Goal: Obtain resource: Download file/media

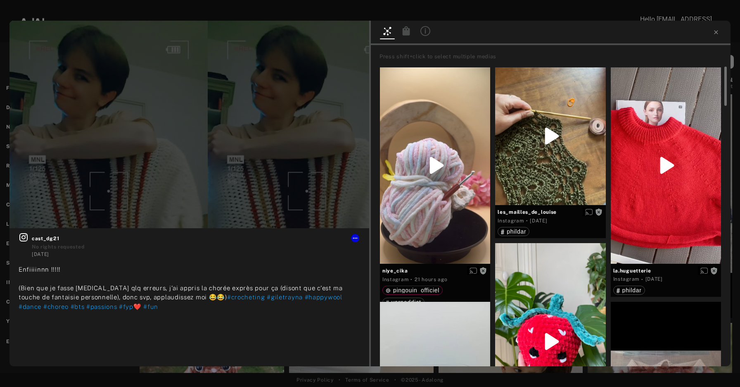
scroll to position [284, 0]
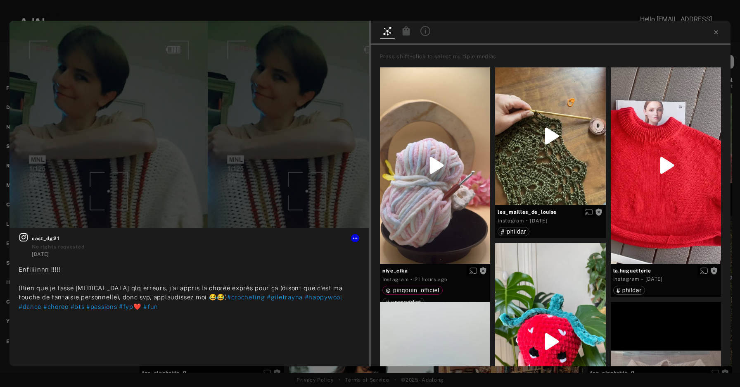
click at [17, 16] on div "Get rights cast_dg21 No rights requested [DATE] [PERSON_NAME] !!!!! (Bien que j…" at bounding box center [370, 193] width 740 height 387
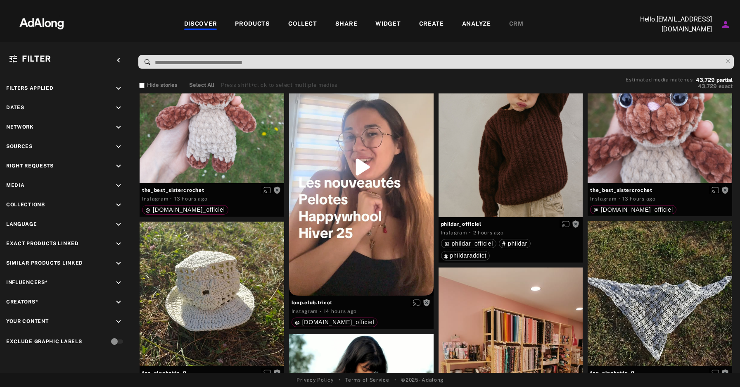
click at [303, 26] on div "COLLECT" at bounding box center [302, 24] width 29 height 10
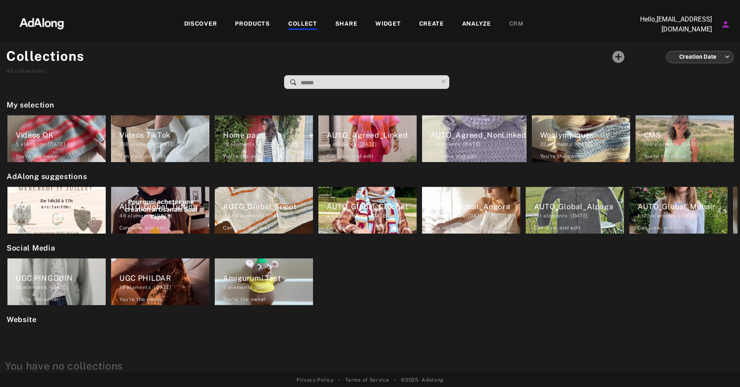
click at [199, 24] on div "DISCOVER" at bounding box center [200, 24] width 33 height 10
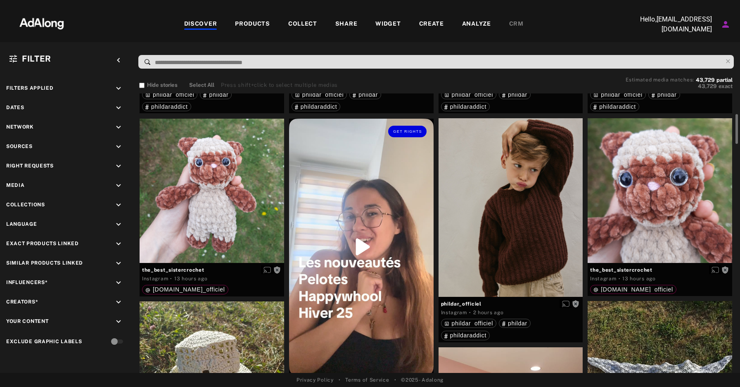
scroll to position [204, 0]
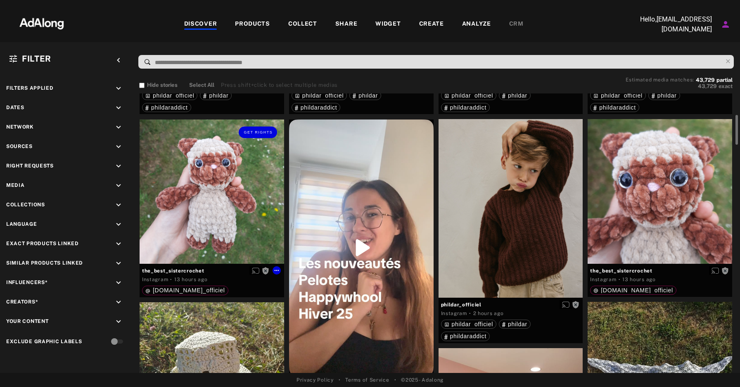
click at [249, 195] on div "Get rights" at bounding box center [212, 191] width 145 height 145
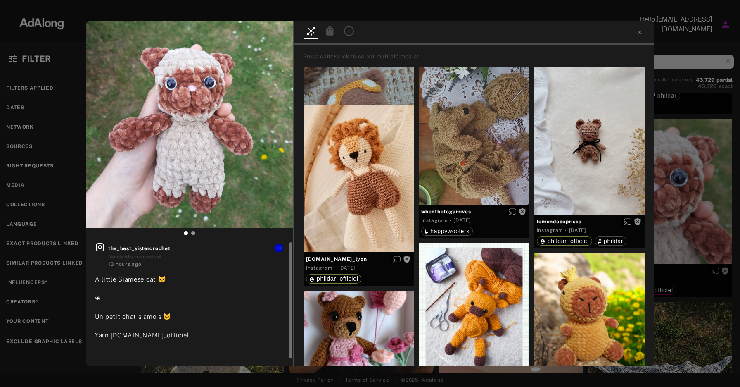
scroll to position [8, 0]
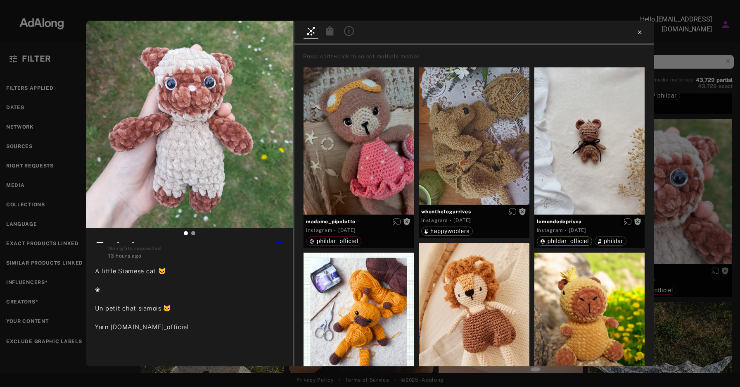
click at [640, 30] on icon at bounding box center [639, 32] width 7 height 7
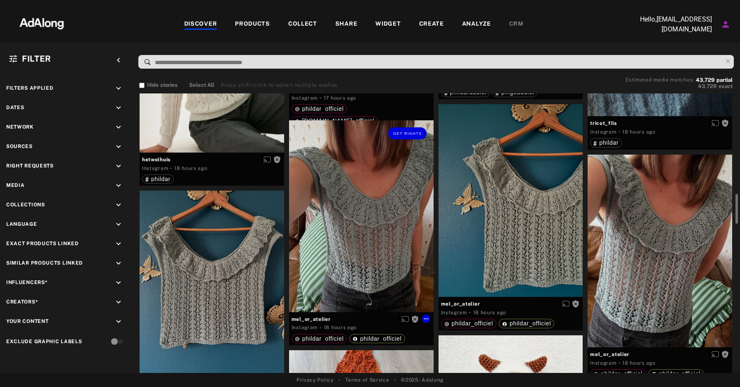
scroll to position [933, 0]
click at [380, 214] on div "Get rights" at bounding box center [361, 215] width 145 height 191
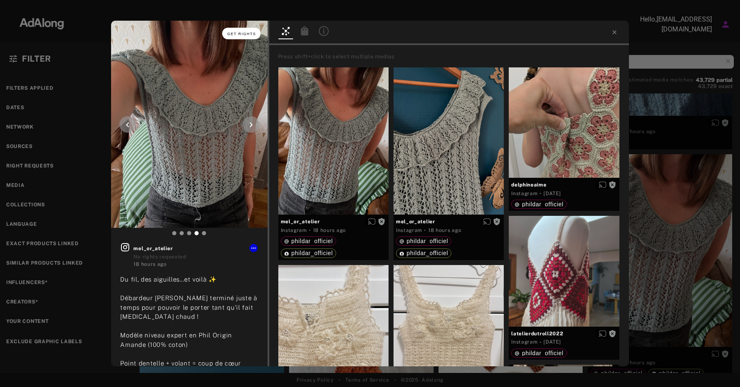
click at [234, 35] on span "Get rights" at bounding box center [241, 34] width 29 height 4
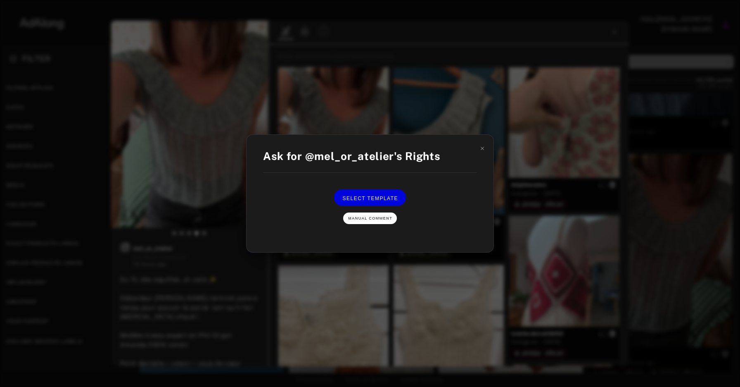
click at [370, 216] on span "Manual Comment" at bounding box center [370, 218] width 44 height 4
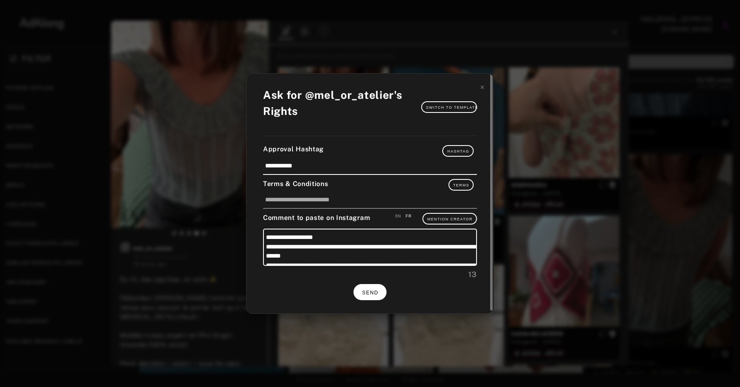
click at [373, 290] on span "SEND" at bounding box center [370, 293] width 16 height 6
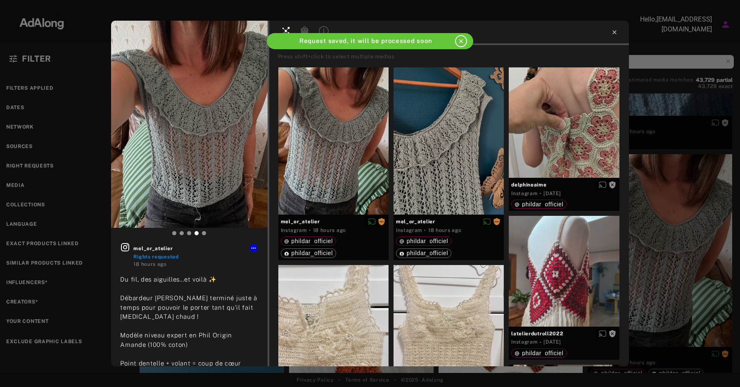
click at [612, 33] on icon at bounding box center [614, 32] width 7 height 7
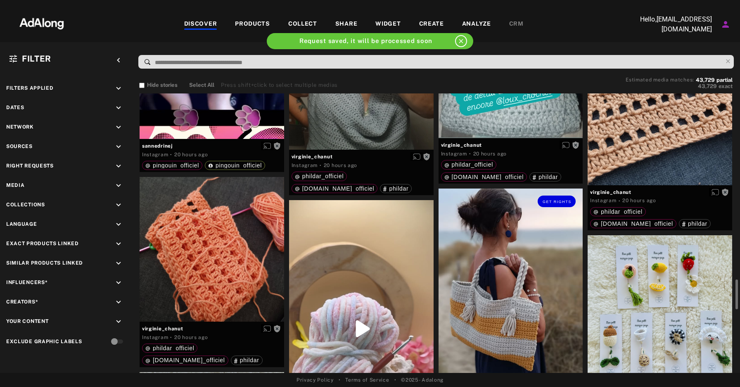
scroll to position [1464, 0]
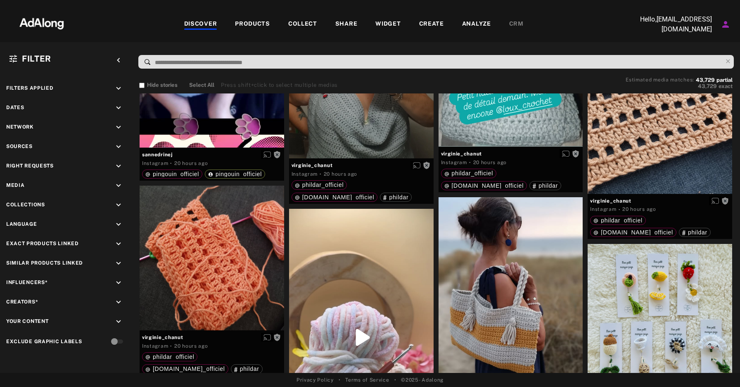
click at [310, 25] on div "COLLECT" at bounding box center [302, 24] width 29 height 10
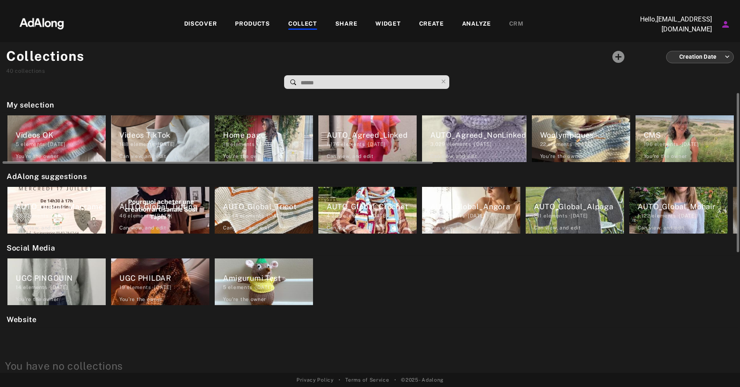
click at [458, 147] on div "3,029 elements · [DATE]" at bounding box center [478, 143] width 96 height 7
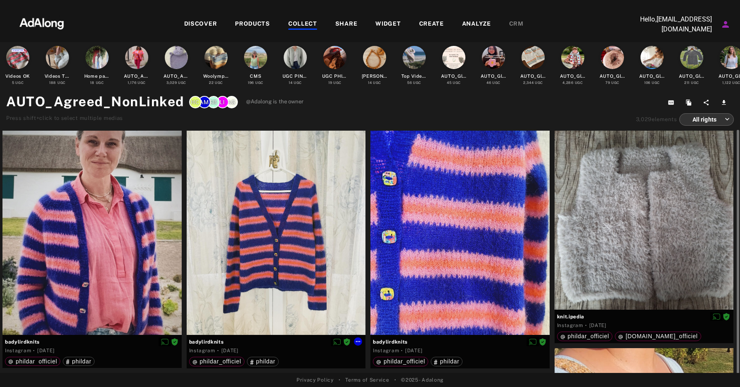
click at [302, 243] on div at bounding box center [276, 233] width 179 height 204
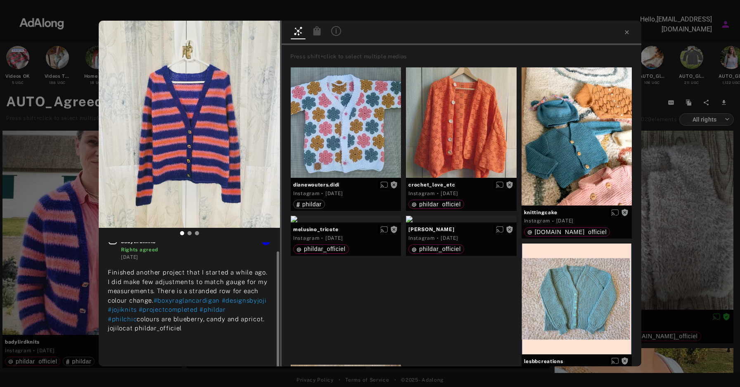
scroll to position [8, 0]
click at [316, 33] on icon at bounding box center [316, 30] width 7 height 9
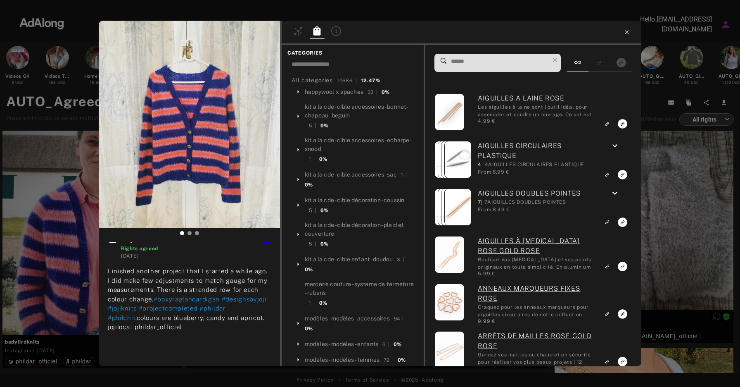
click at [627, 34] on icon at bounding box center [627, 32] width 7 height 7
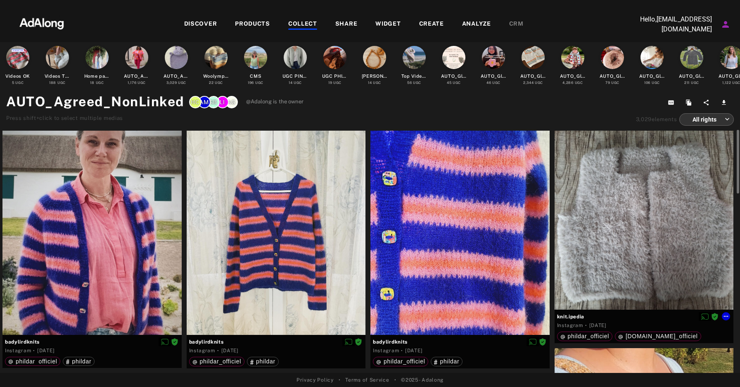
click at [643, 249] on div at bounding box center [644, 220] width 179 height 179
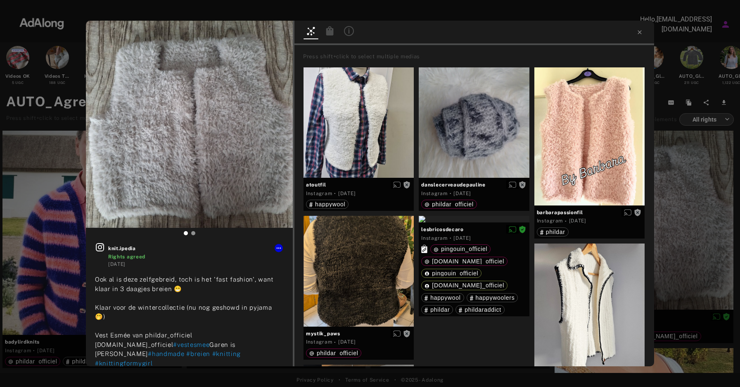
click at [644, 34] on div at bounding box center [474, 33] width 360 height 24
click at [641, 33] on icon at bounding box center [639, 32] width 7 height 7
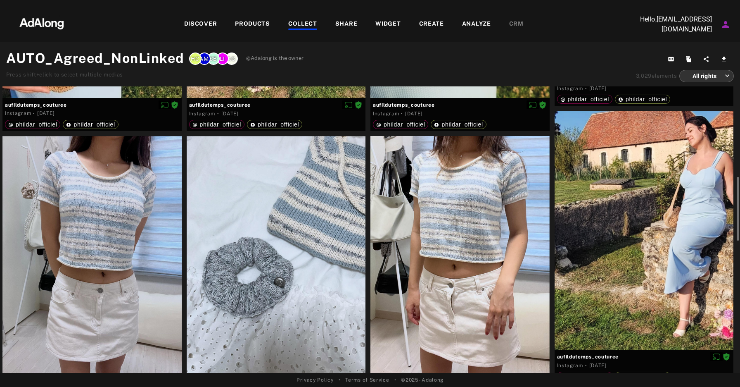
scroll to position [484, 0]
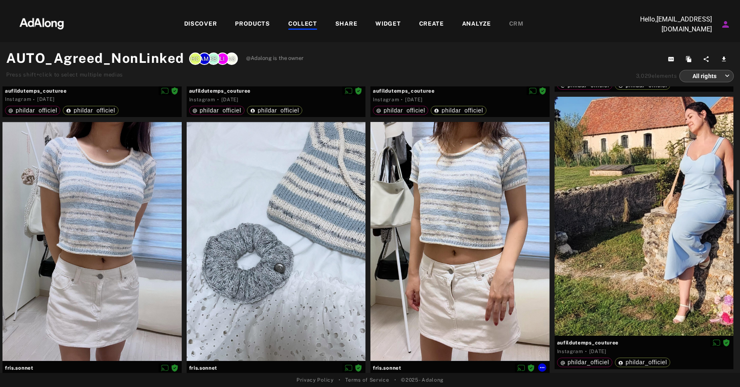
click at [494, 237] on div at bounding box center [459, 241] width 179 height 239
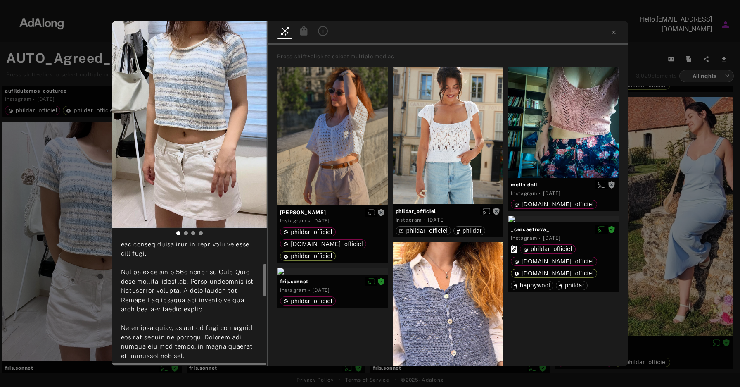
scroll to position [81, 0]
click at [302, 32] on icon at bounding box center [303, 30] width 7 height 9
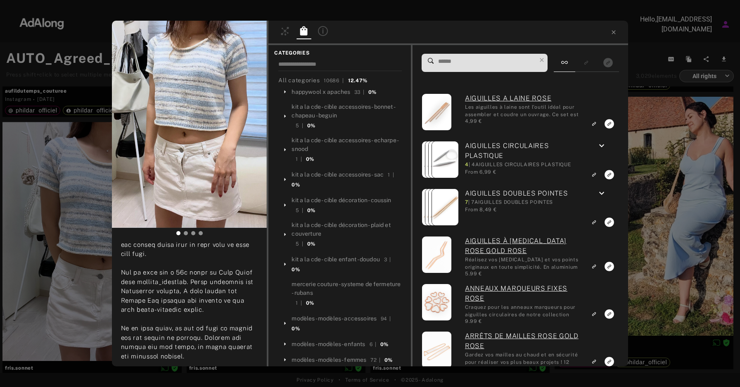
click at [466, 64] on input at bounding box center [486, 61] width 99 height 11
type input "*"
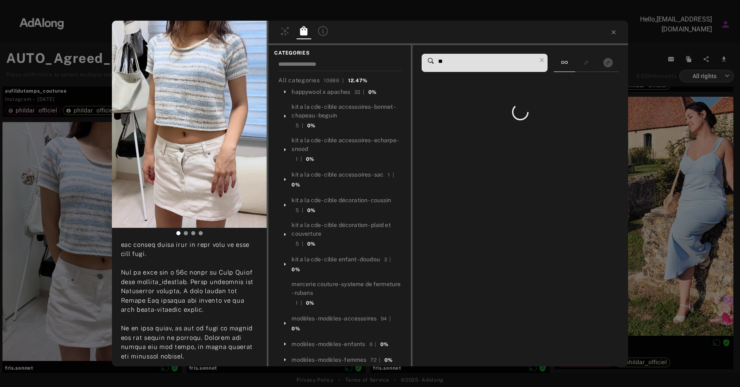
type input "*"
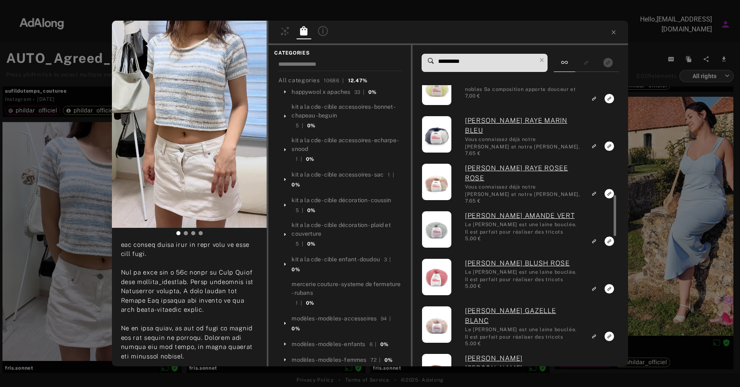
scroll to position [702, 0]
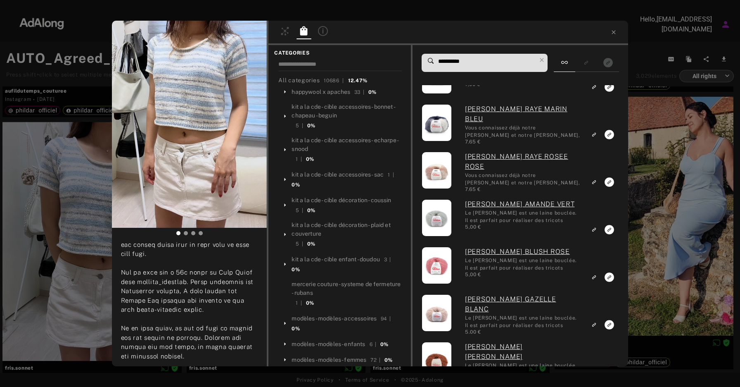
drag, startPoint x: 450, startPoint y: 63, endPoint x: 412, endPoint y: 63, distance: 38.0
click at [412, 63] on div "**********" at bounding box center [448, 205] width 360 height 321
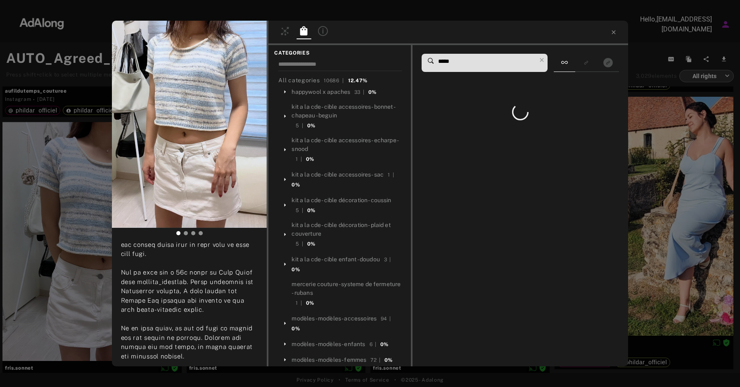
scroll to position [0, 0]
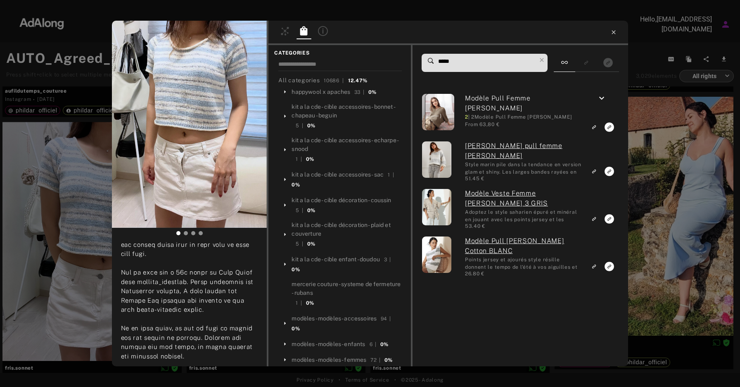
type input "*****"
click at [615, 34] on icon at bounding box center [613, 32] width 7 height 7
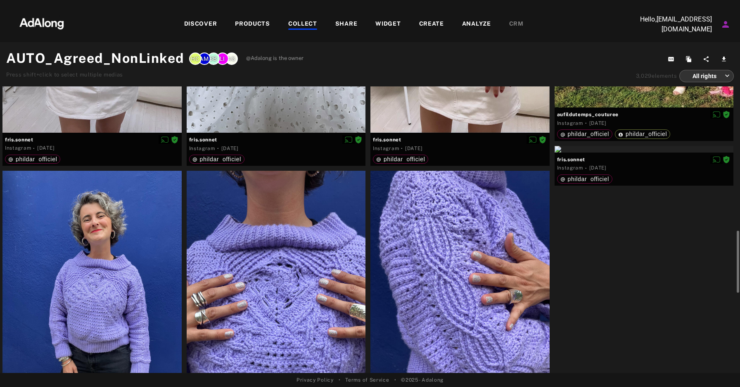
scroll to position [779, 0]
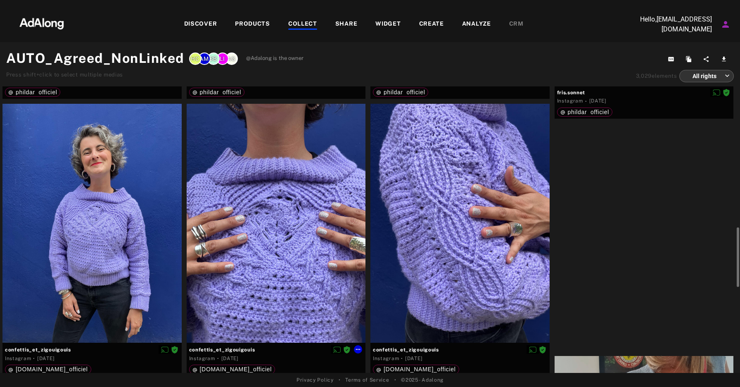
click at [287, 215] on div at bounding box center [276, 223] width 179 height 239
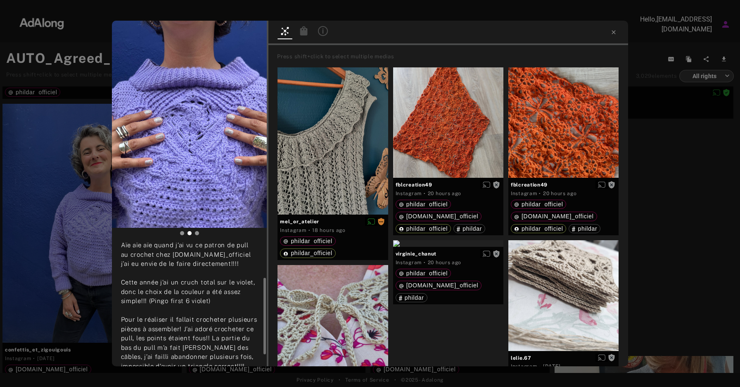
scroll to position [43, 0]
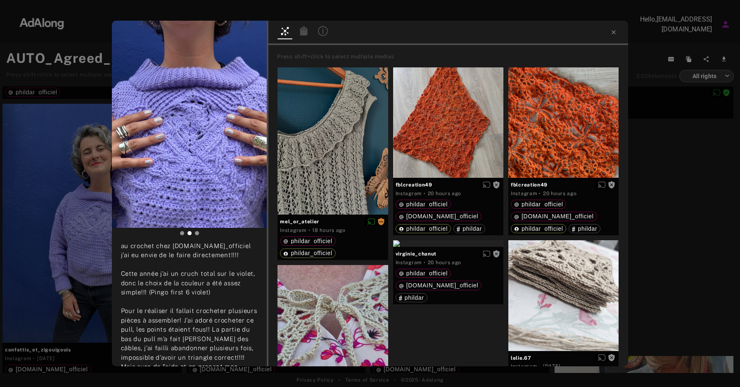
click at [301, 32] on icon at bounding box center [303, 30] width 7 height 9
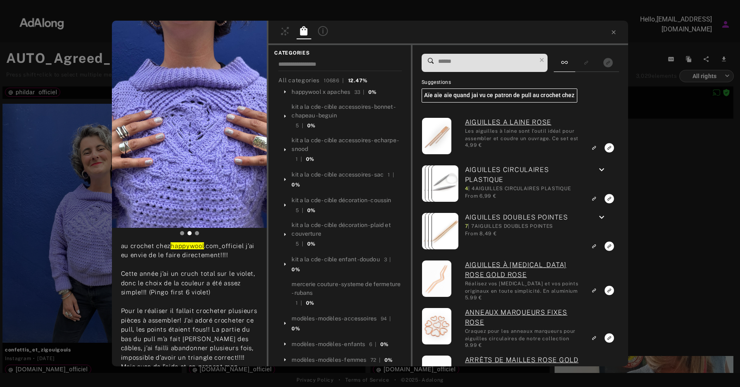
click at [471, 63] on input at bounding box center [486, 61] width 99 height 11
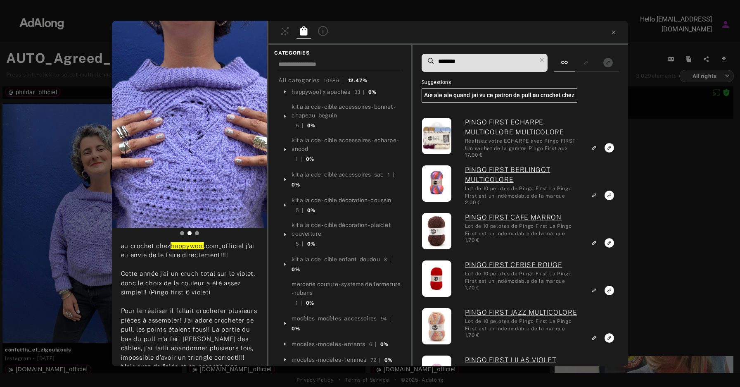
click at [468, 66] on input "********" at bounding box center [486, 61] width 99 height 11
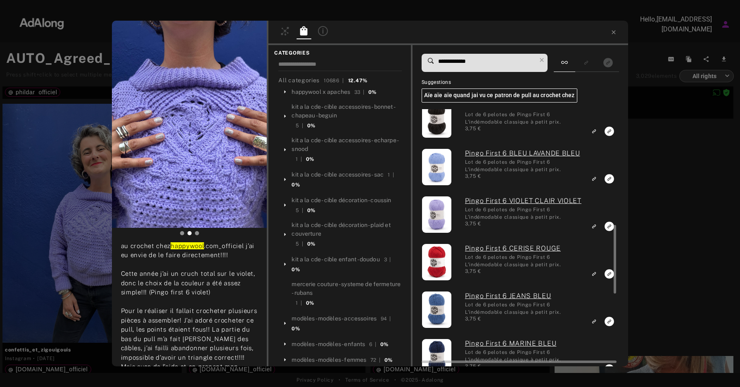
scroll to position [444, 0]
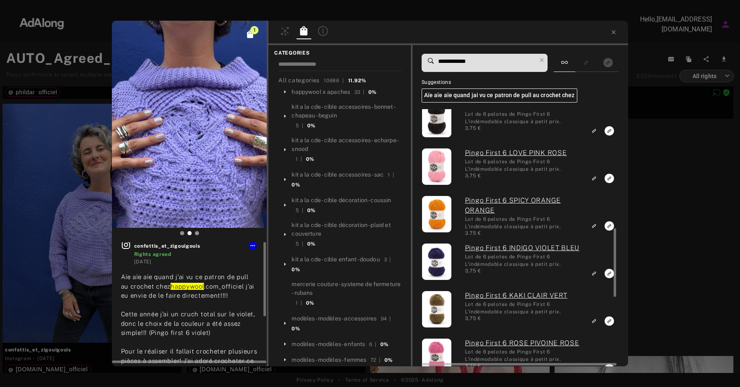
scroll to position [0, 0]
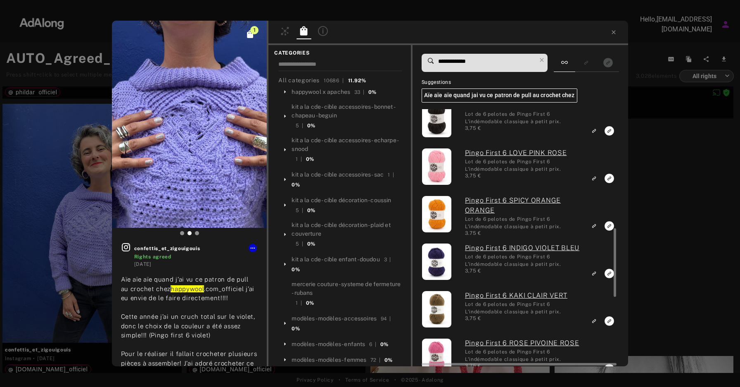
click at [478, 63] on input "**********" at bounding box center [486, 61] width 99 height 11
drag, startPoint x: 479, startPoint y: 63, endPoint x: 424, endPoint y: 63, distance: 54.5
click at [424, 63] on div "**********" at bounding box center [485, 63] width 126 height 18
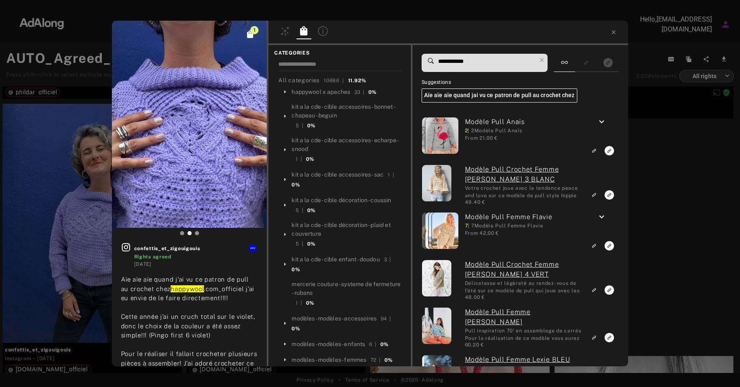
scroll to position [401, 0]
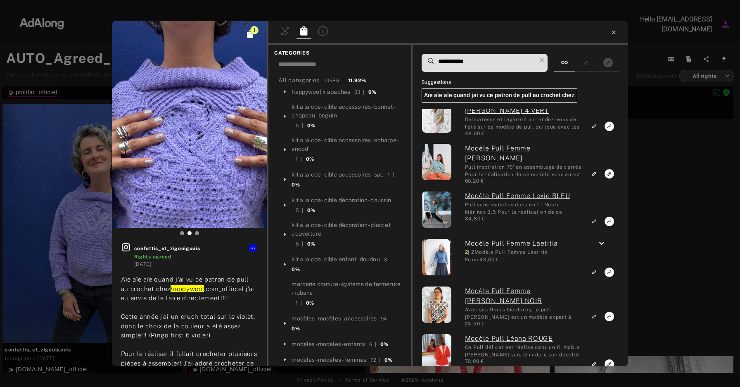
type input "**********"
click at [615, 32] on icon at bounding box center [613, 32] width 7 height 7
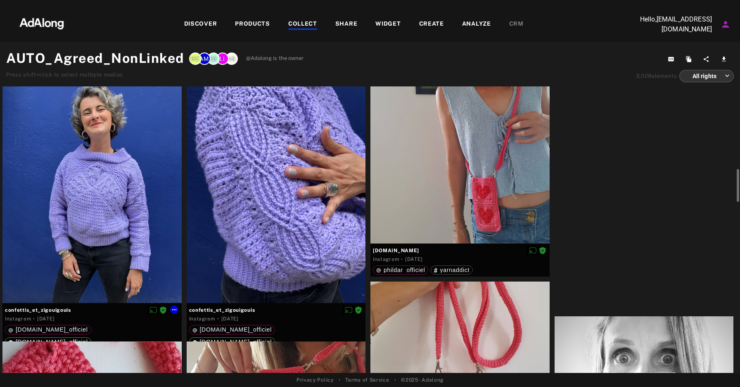
scroll to position [821, 0]
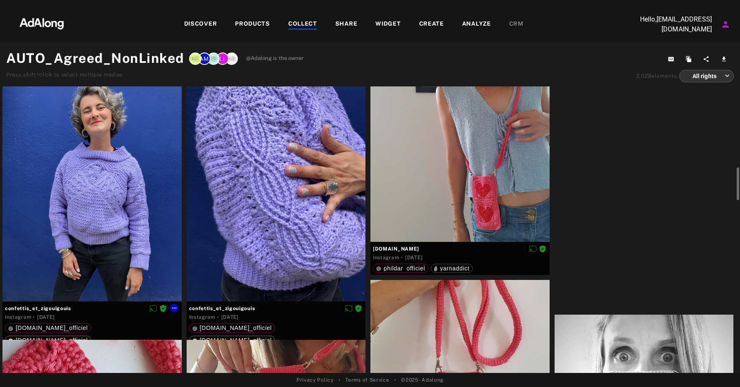
click at [112, 201] on div at bounding box center [91, 181] width 179 height 239
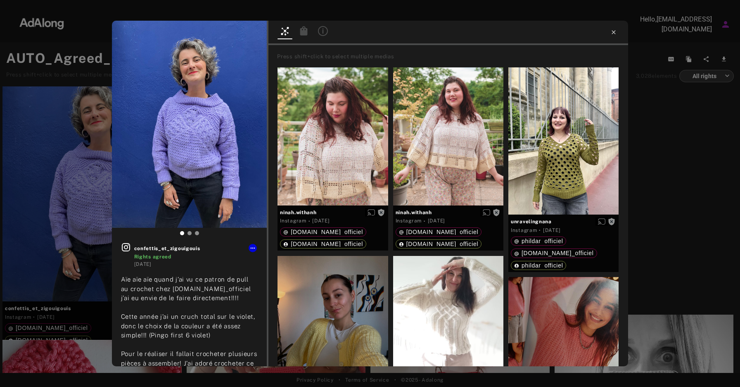
click at [614, 33] on icon at bounding box center [613, 32] width 7 height 7
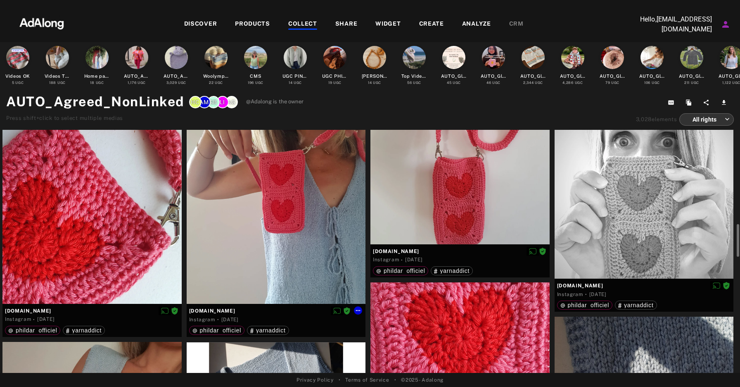
scroll to position [1059, 0]
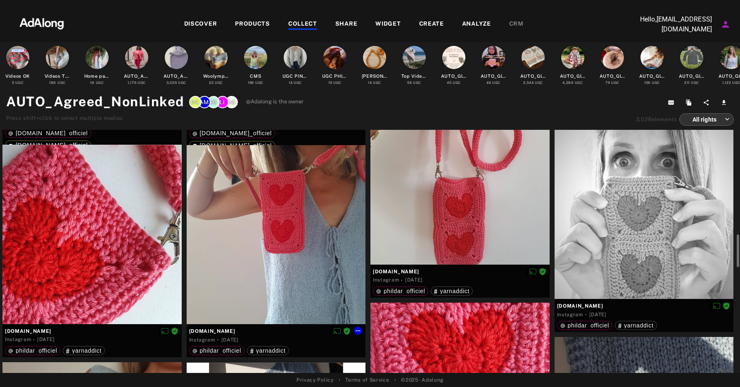
click at [297, 186] on div at bounding box center [276, 234] width 179 height 179
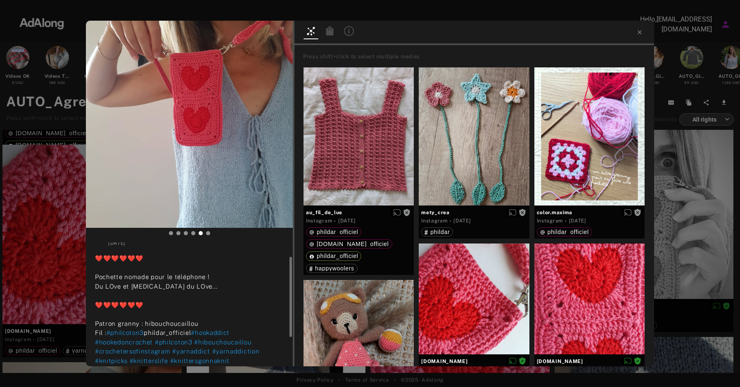
scroll to position [21, 0]
click at [326, 30] on icon at bounding box center [329, 30] width 7 height 9
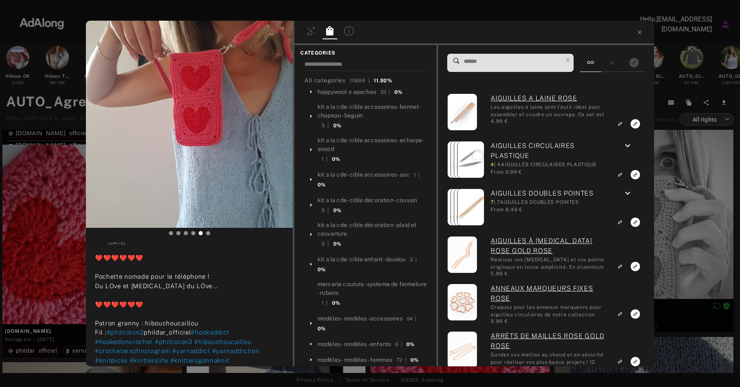
click at [493, 62] on input at bounding box center [512, 61] width 99 height 11
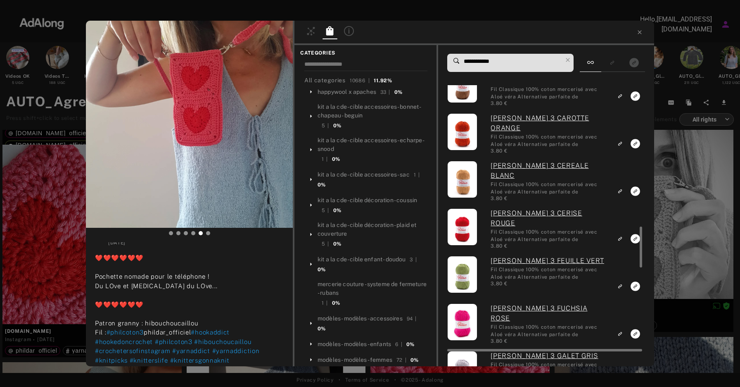
scroll to position [1081, 0]
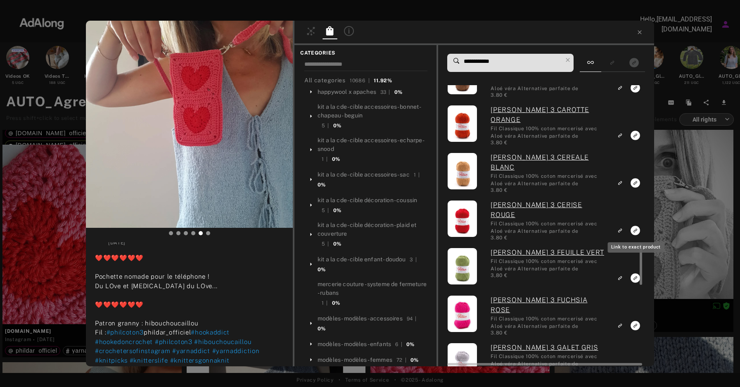
type input "**********"
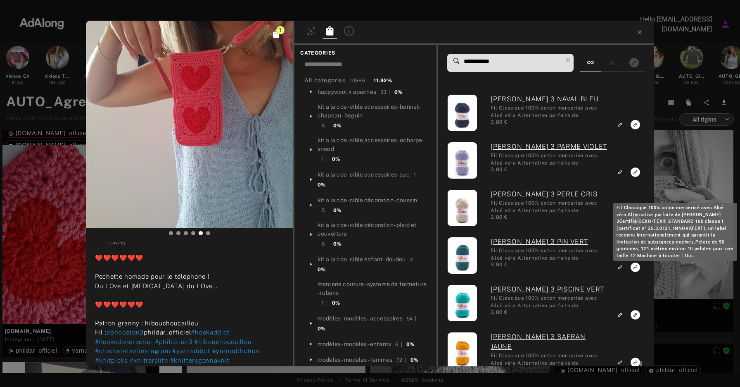
scroll to position [1612, 0]
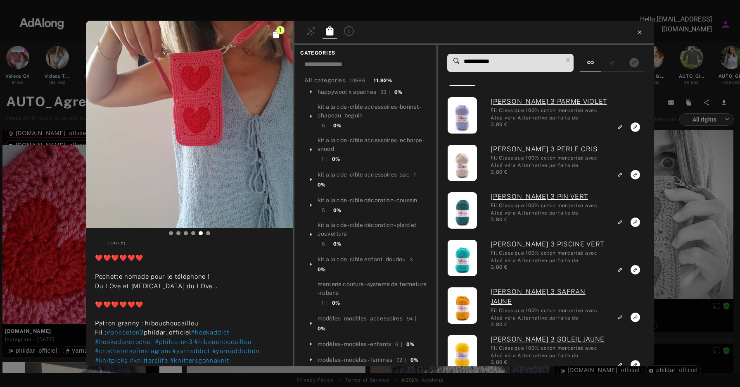
click at [641, 33] on icon at bounding box center [639, 32] width 7 height 7
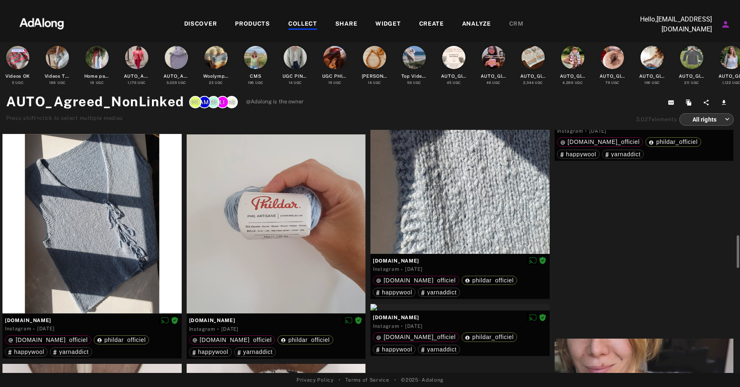
scroll to position [1240, 0]
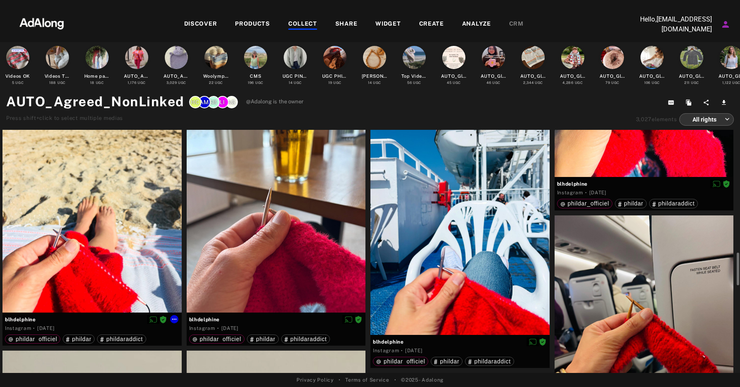
click at [102, 253] on div at bounding box center [91, 193] width 179 height 239
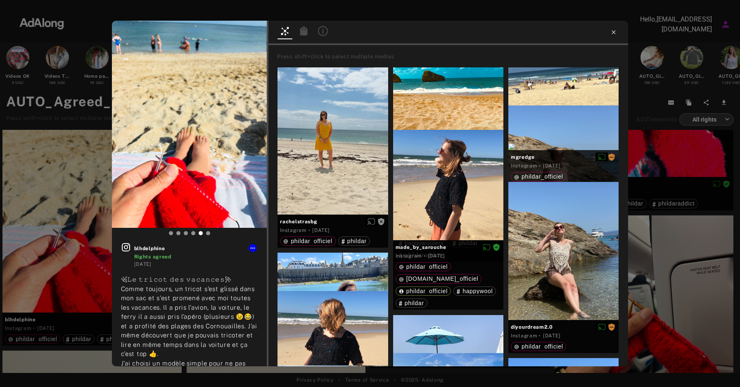
click at [616, 33] on icon at bounding box center [613, 32] width 7 height 7
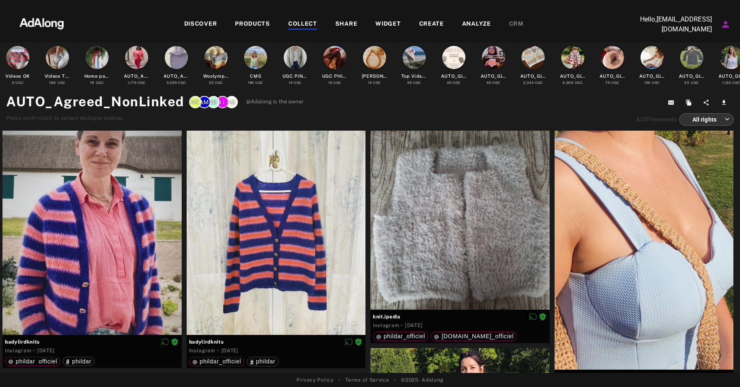
click at [306, 19] on div "COLLECT" at bounding box center [302, 24] width 29 height 10
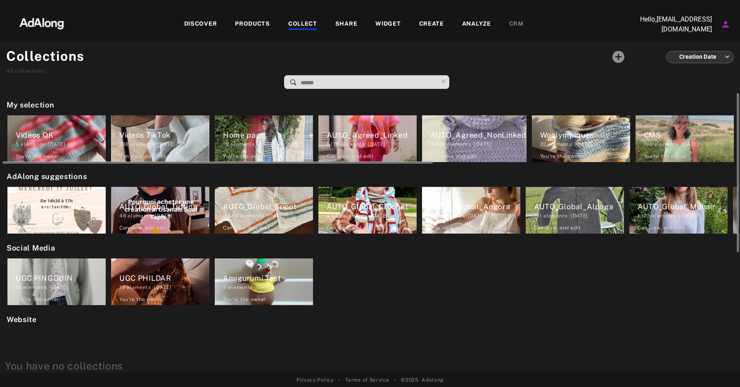
click at [384, 133] on div "AUTO_Agreed_Linked" at bounding box center [372, 134] width 90 height 11
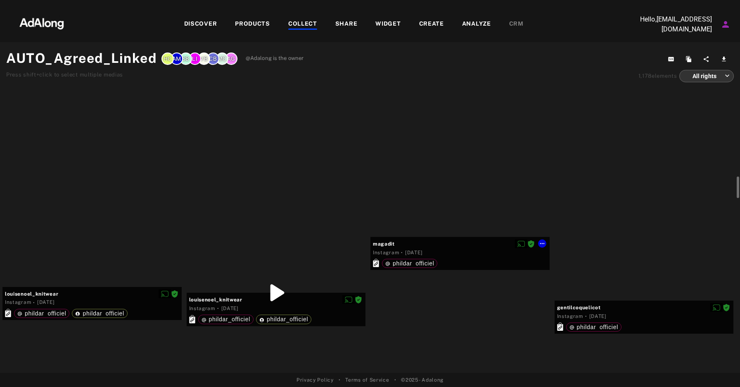
scroll to position [1351, 0]
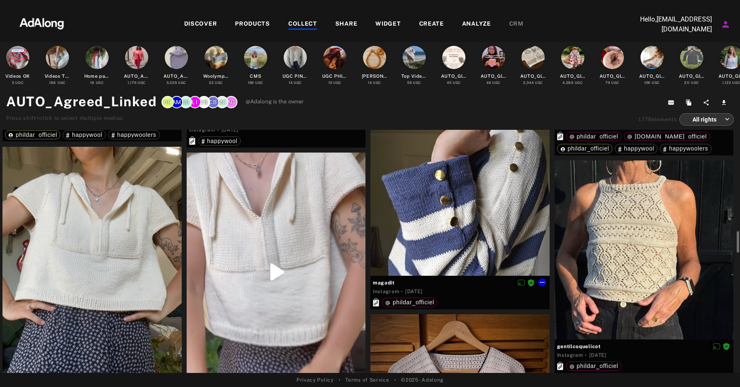
scroll to position [1532, 0]
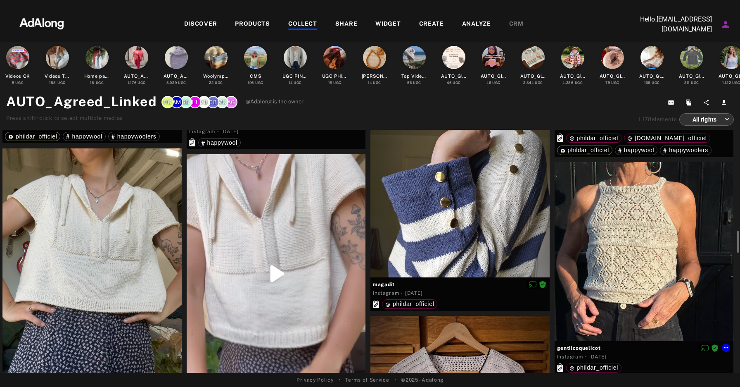
click at [658, 231] on div at bounding box center [644, 251] width 179 height 179
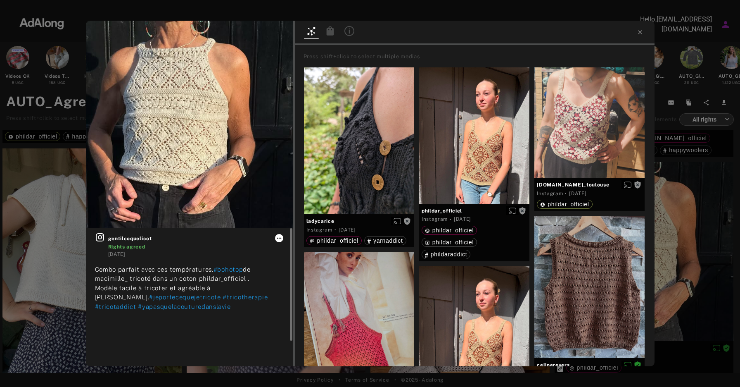
click at [278, 239] on icon at bounding box center [279, 238] width 7 height 7
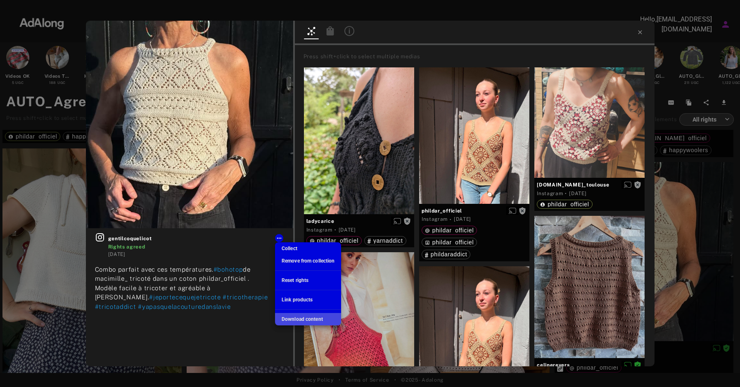
click at [311, 318] on span "Download content" at bounding box center [302, 319] width 41 height 6
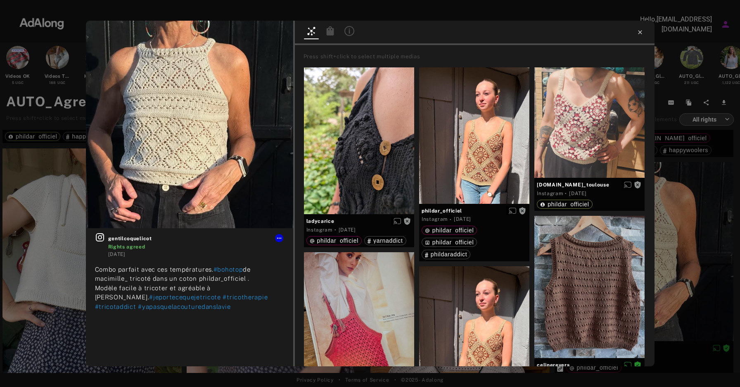
click at [639, 30] on icon at bounding box center [640, 32] width 7 height 7
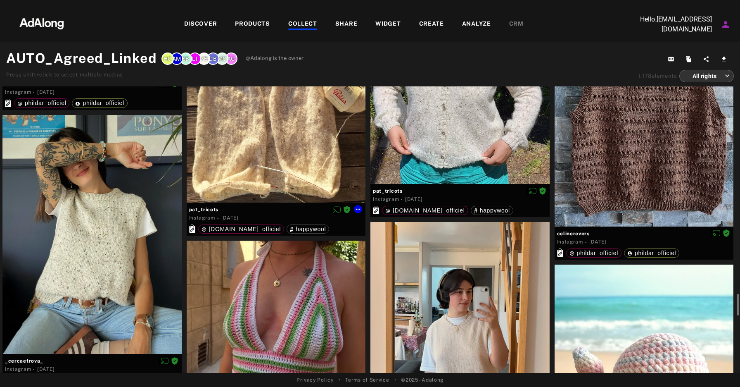
scroll to position [2751, 0]
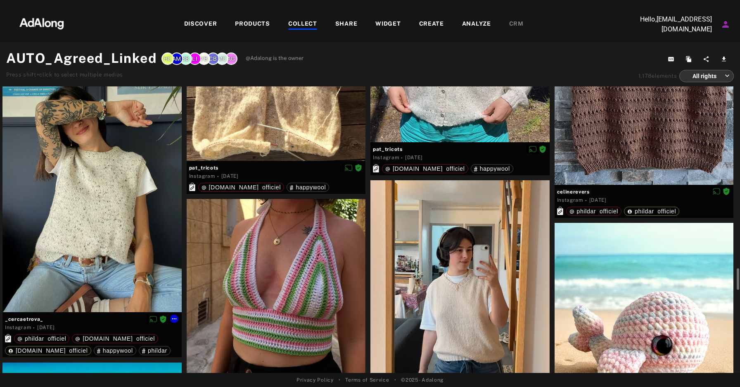
click at [116, 247] on div at bounding box center [91, 192] width 179 height 239
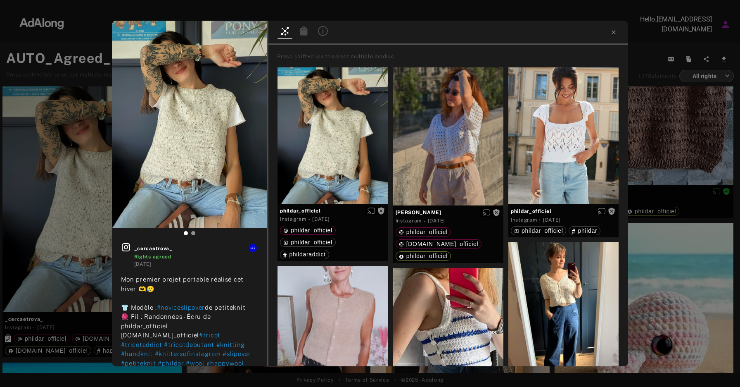
click at [619, 31] on div at bounding box center [448, 33] width 360 height 24
click at [615, 33] on icon at bounding box center [613, 32] width 7 height 7
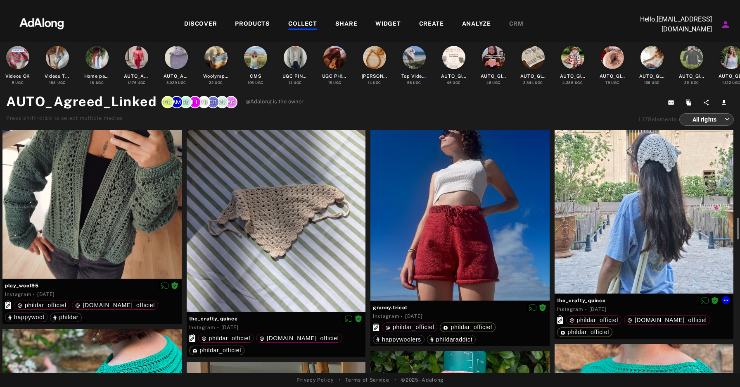
scroll to position [1053, 0]
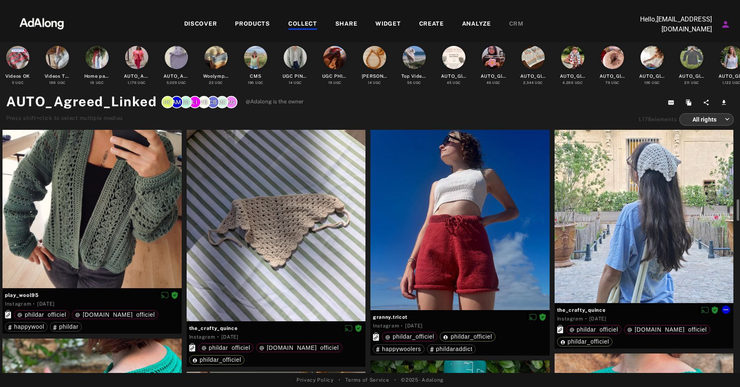
click at [650, 191] on div at bounding box center [644, 183] width 179 height 239
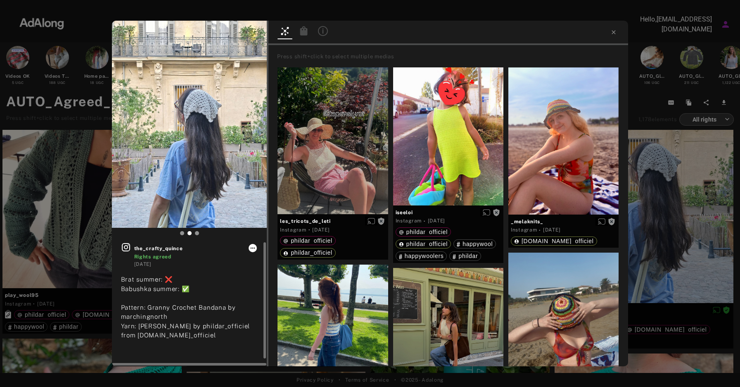
click at [254, 247] on icon at bounding box center [252, 247] width 7 height 7
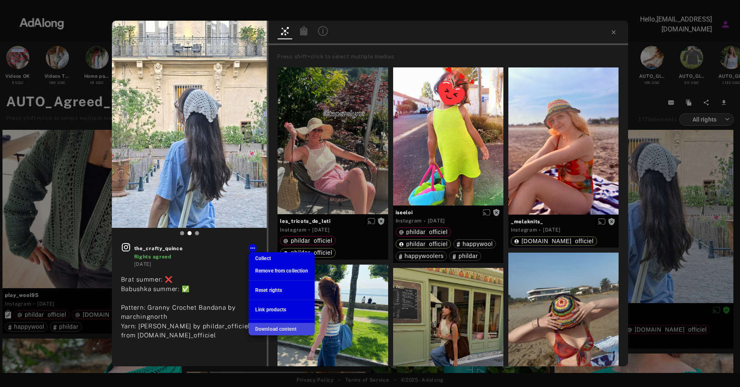
click at [280, 327] on span "Download content" at bounding box center [275, 329] width 41 height 6
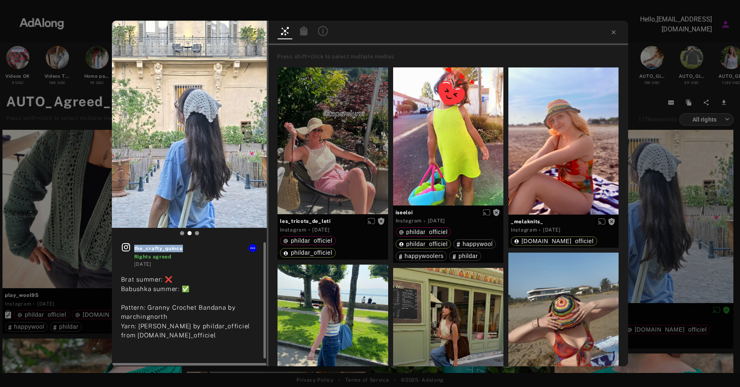
drag, startPoint x: 186, startPoint y: 246, endPoint x: 135, endPoint y: 250, distance: 51.8
click at [135, 250] on span "the_crafty_quince" at bounding box center [196, 247] width 124 height 7
copy span "the_crafty_quince"
click at [613, 33] on icon at bounding box center [613, 32] width 7 height 7
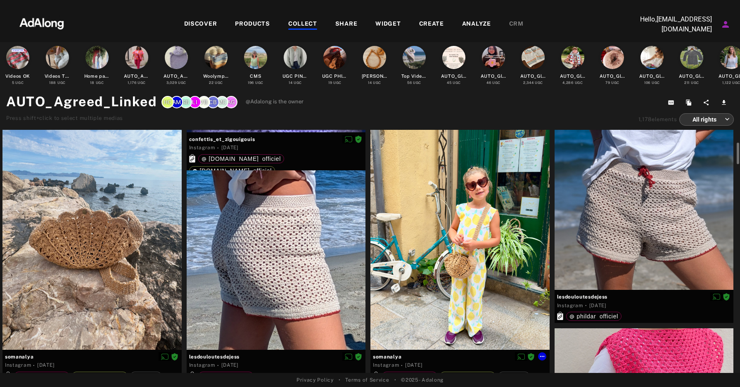
scroll to position [220, 0]
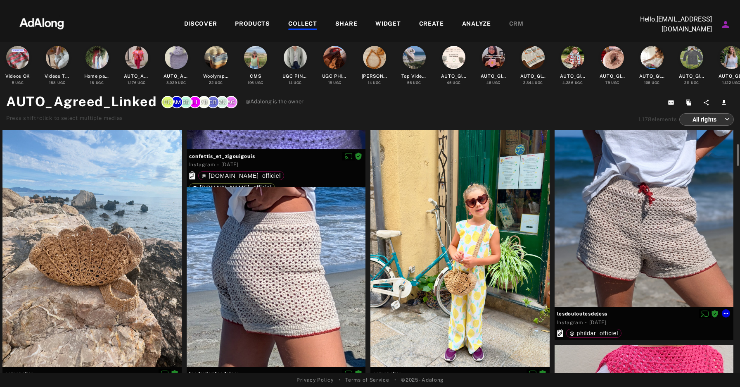
click at [631, 218] on div at bounding box center [644, 217] width 179 height 179
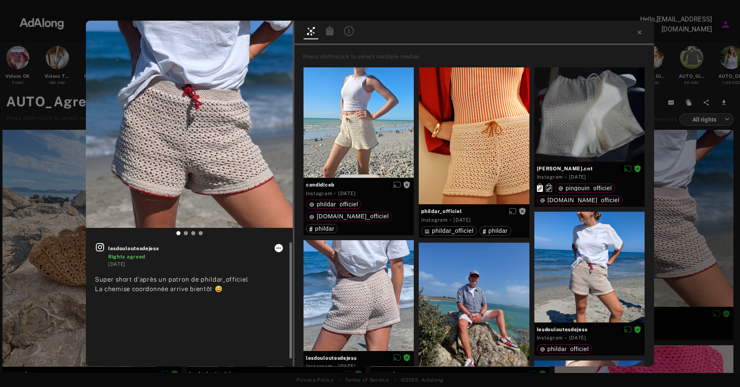
click at [278, 248] on icon at bounding box center [278, 247] width 7 height 7
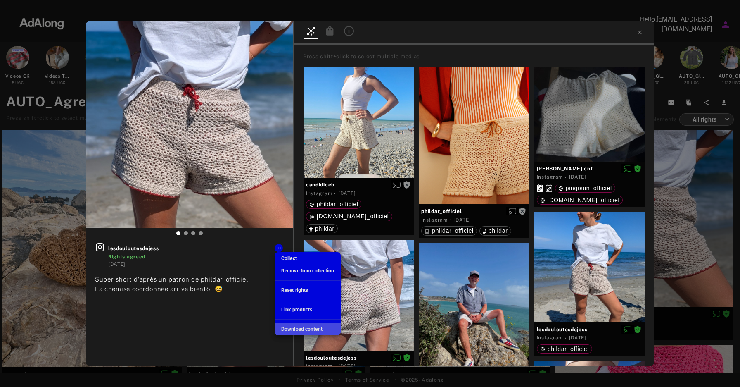
click at [306, 332] on div "Download content" at bounding box center [301, 328] width 41 height 7
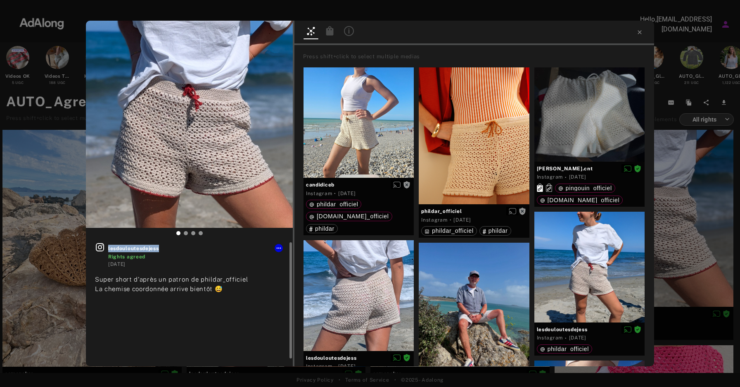
drag, startPoint x: 170, startPoint y: 250, endPoint x: 109, endPoint y: 249, distance: 60.7
click at [109, 249] on span "lesdouloutesdejess" at bounding box center [196, 247] width 176 height 7
copy span "lesdouloutesdejess"
click at [26, 47] on div "lesdouloutesdejess Rights agreed 2 weeks ago Super short d'après un patron de p…" at bounding box center [370, 193] width 740 height 387
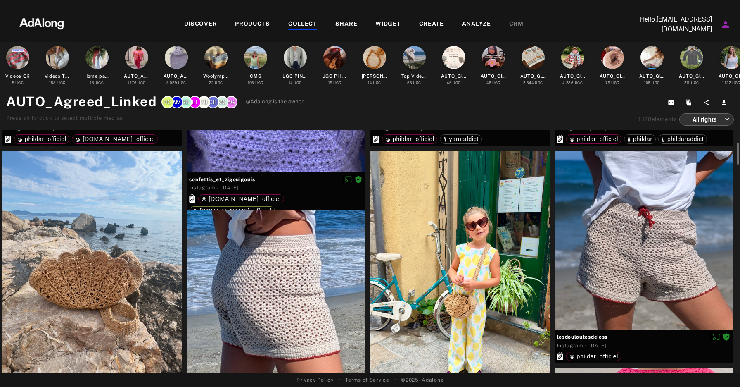
scroll to position [197, 0]
click at [477, 257] on div at bounding box center [459, 270] width 179 height 239
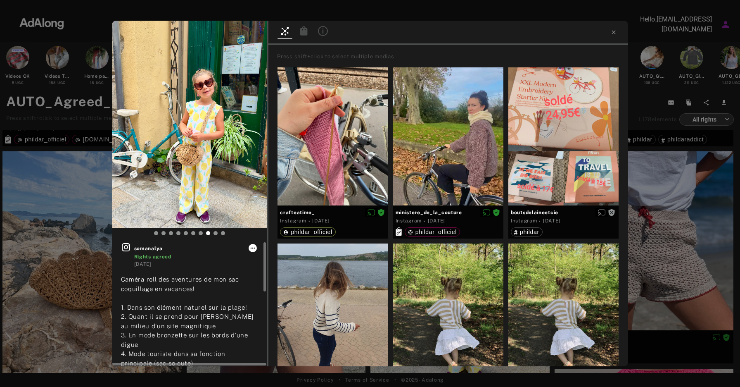
click at [253, 247] on icon at bounding box center [252, 247] width 7 height 7
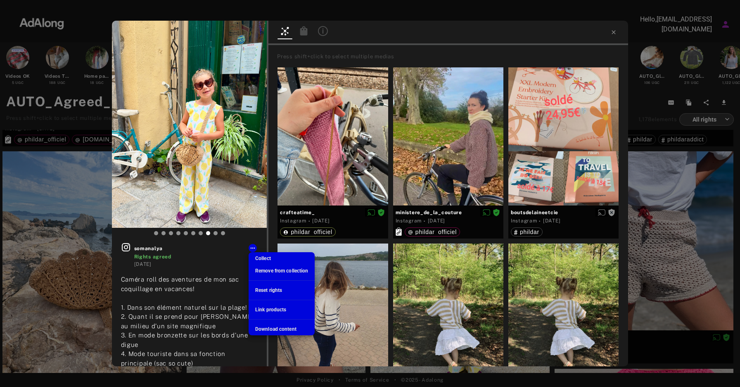
click at [228, 254] on div at bounding box center [370, 193] width 740 height 387
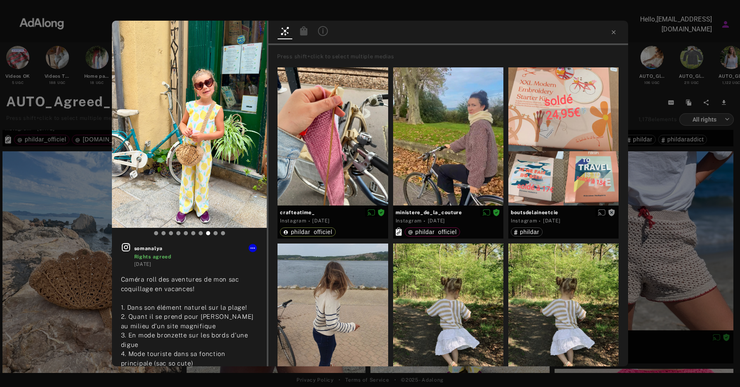
click at [84, 200] on div "somanalya Rights agreed 2 weeks ago Caméra roll des aventures de mon sac coquil…" at bounding box center [370, 193] width 740 height 387
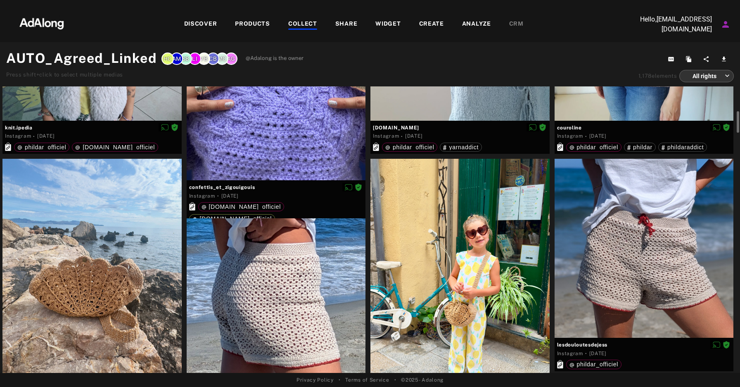
scroll to position [164, 0]
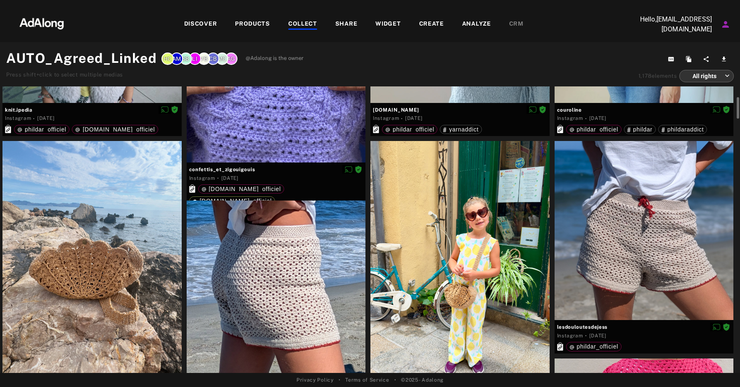
click at [116, 237] on div at bounding box center [91, 260] width 179 height 239
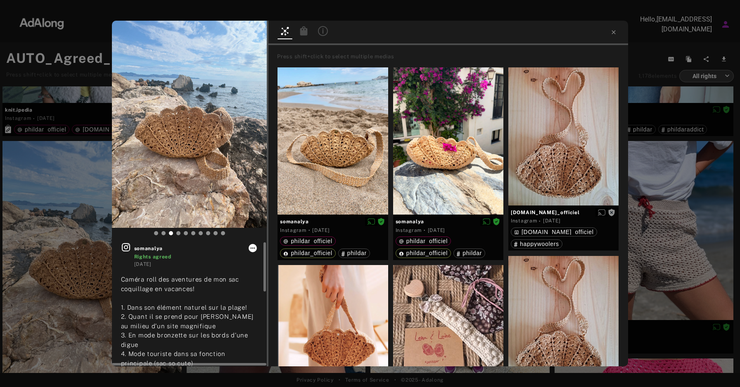
click at [254, 247] on icon at bounding box center [253, 247] width 5 height 1
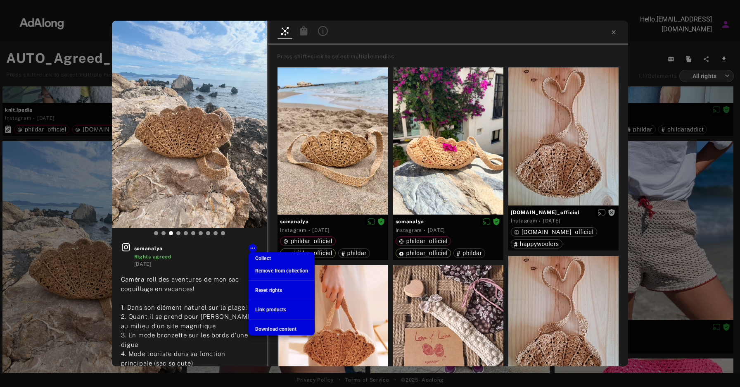
click at [280, 328] on span "Download content" at bounding box center [275, 329] width 41 height 6
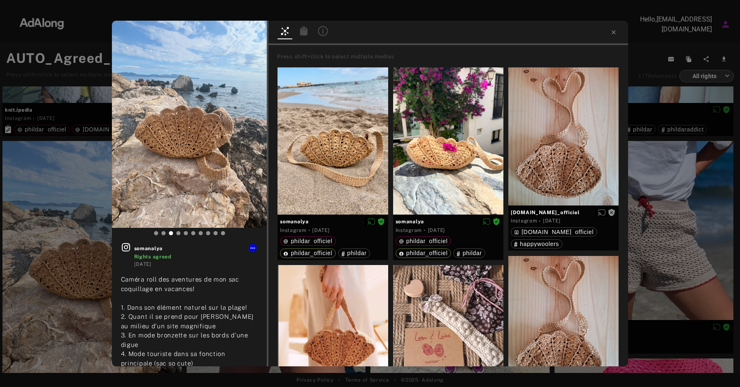
click at [703, 90] on div "somanalya Rights agreed 2 weeks ago Caméra roll des aventures de mon sac coquil…" at bounding box center [370, 193] width 740 height 387
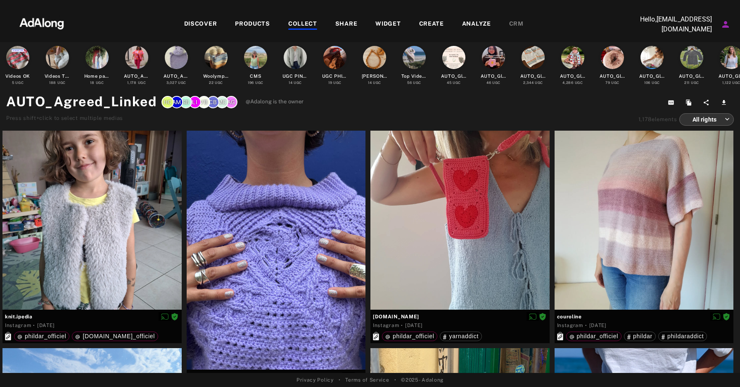
click at [309, 25] on div "COLLECT" at bounding box center [302, 24] width 29 height 10
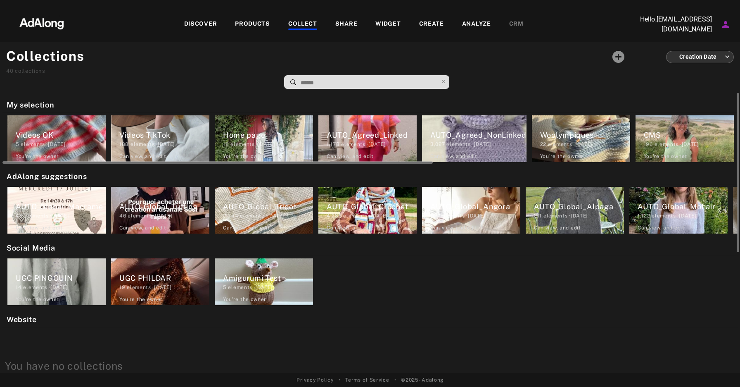
click at [481, 143] on div "3,027 elements · 2024.09.20" at bounding box center [478, 143] width 96 height 7
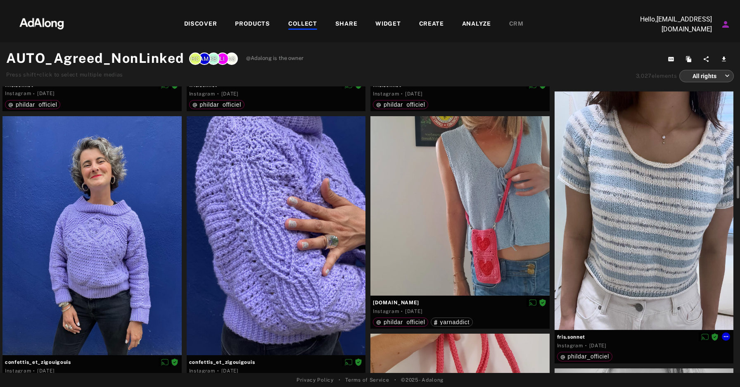
scroll to position [790, 0]
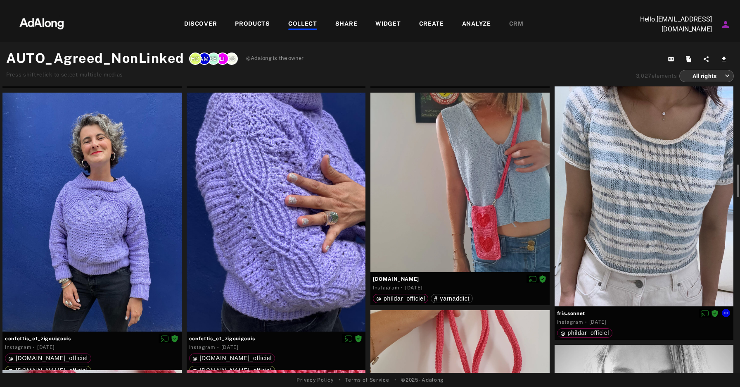
click at [657, 219] on div at bounding box center [644, 187] width 179 height 239
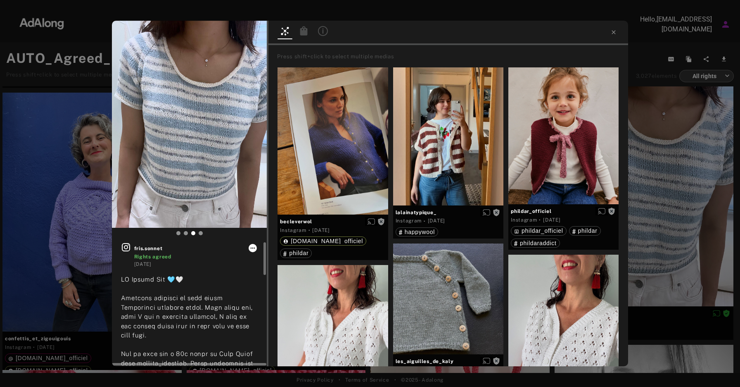
click at [255, 251] on icon at bounding box center [252, 247] width 7 height 7
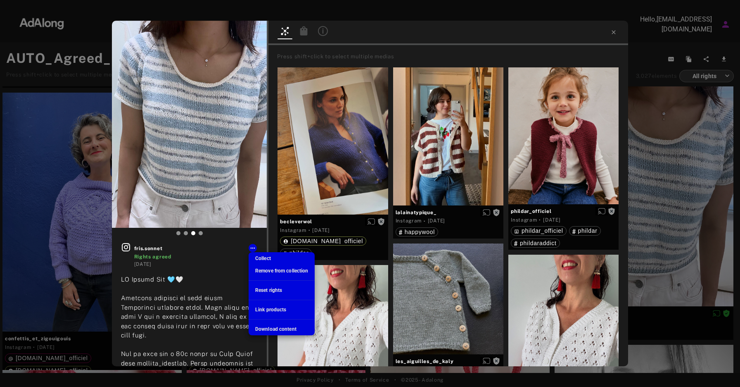
click at [281, 328] on span "Download content" at bounding box center [275, 329] width 41 height 6
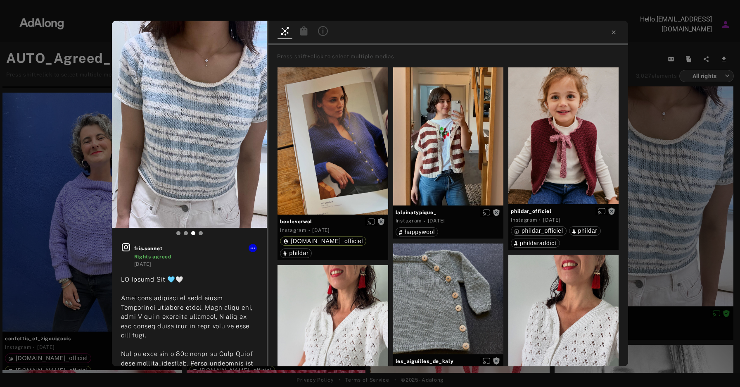
click at [463, 17] on div "fris.sonnet Rights agreed 4 days ago Press shift+click to select multiple media…" at bounding box center [370, 193] width 740 height 387
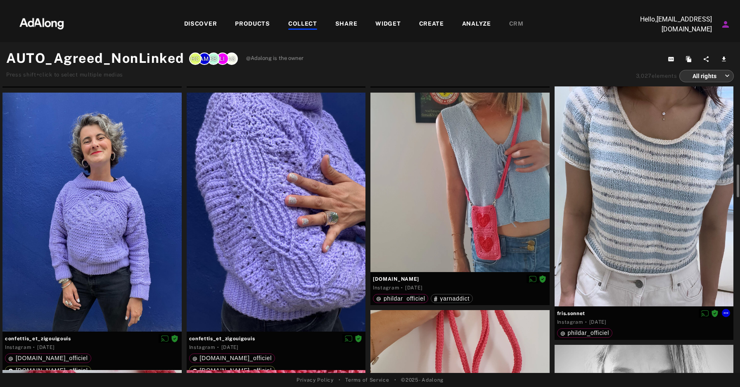
click at [624, 185] on div at bounding box center [644, 187] width 179 height 239
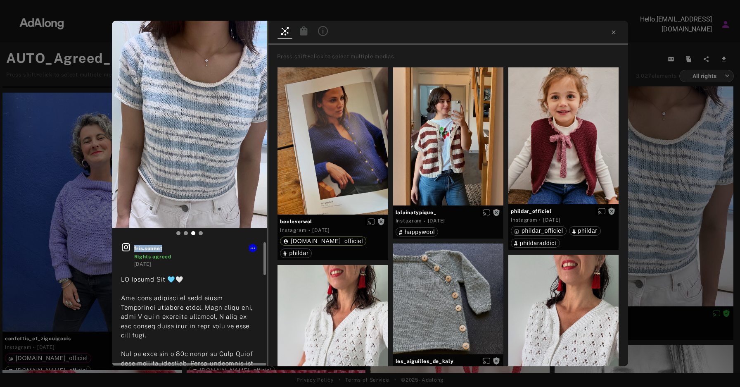
drag, startPoint x: 173, startPoint y: 248, endPoint x: 134, endPoint y: 248, distance: 38.8
click at [134, 248] on span "fris.sonnet" at bounding box center [196, 247] width 124 height 7
copy span "fris.sonnet"
click at [616, 34] on icon at bounding box center [613, 32] width 7 height 7
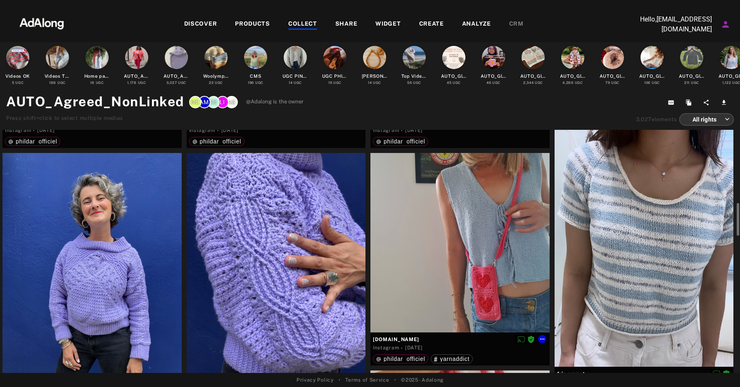
scroll to position [771, 0]
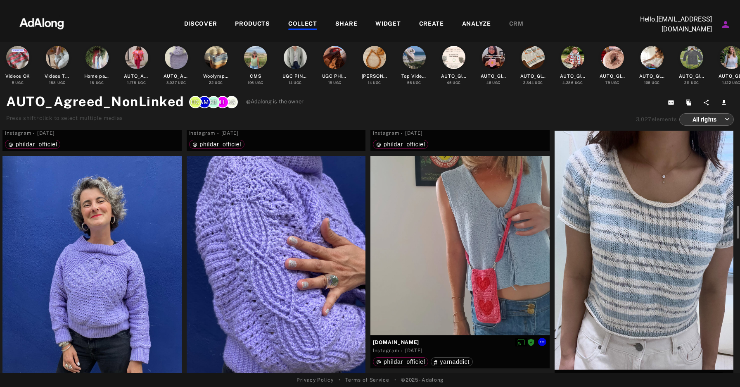
click at [506, 219] on div at bounding box center [459, 245] width 179 height 179
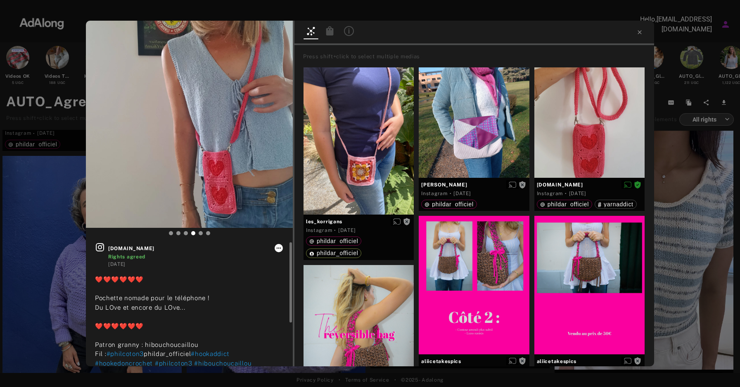
click at [279, 249] on icon at bounding box center [278, 247] width 7 height 7
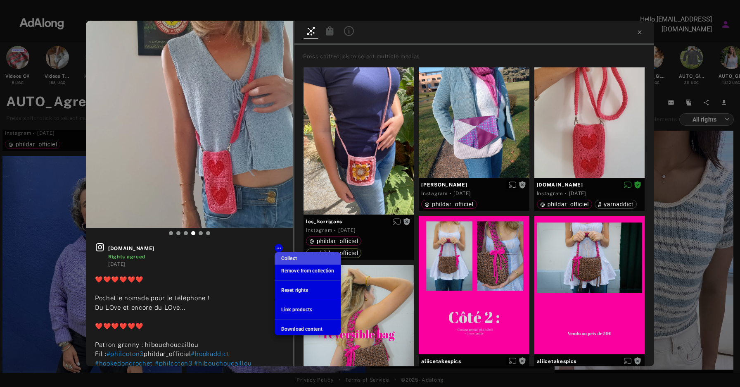
click at [297, 259] on span "Collect" at bounding box center [289, 258] width 16 height 6
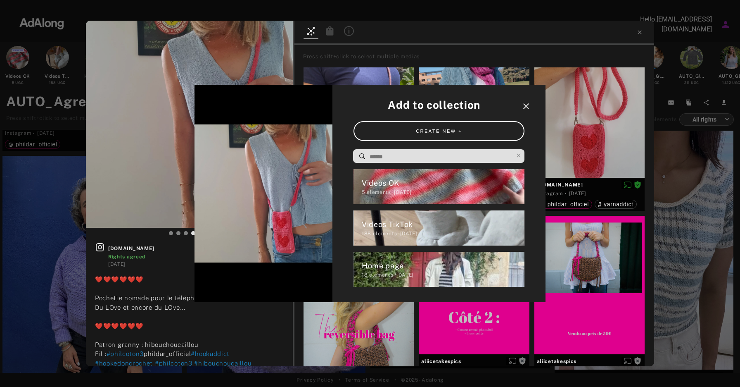
click at [528, 108] on icon "close" at bounding box center [526, 106] width 10 height 10
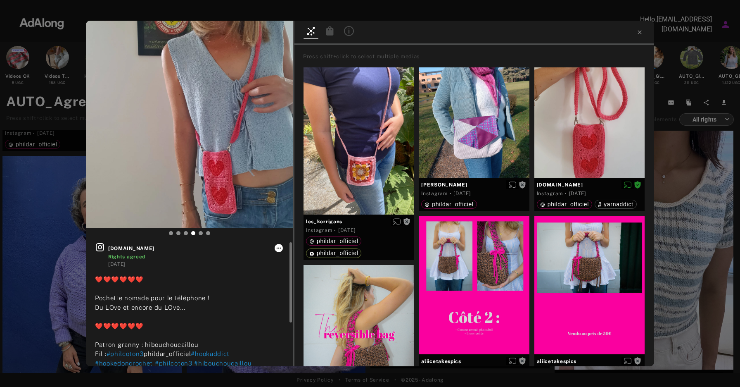
click at [279, 248] on icon at bounding box center [278, 247] width 7 height 7
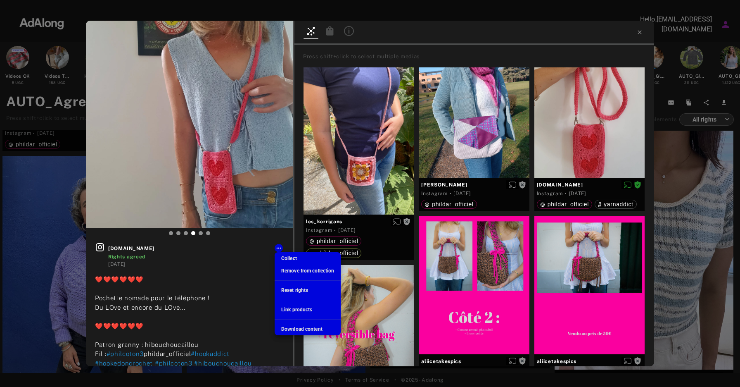
click at [299, 330] on span "Download content" at bounding box center [301, 329] width 41 height 6
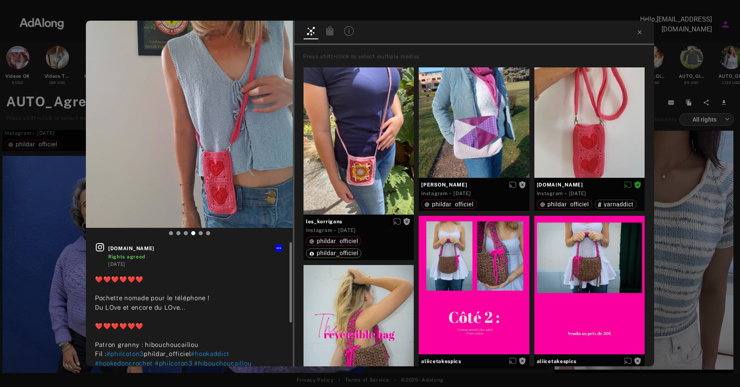
drag, startPoint x: 163, startPoint y: 252, endPoint x: 108, endPoint y: 249, distance: 54.6
click at [108, 249] on span "[DOMAIN_NAME]" at bounding box center [196, 247] width 176 height 7
copy span "[DOMAIN_NAME]"
click at [642, 34] on icon at bounding box center [639, 32] width 7 height 7
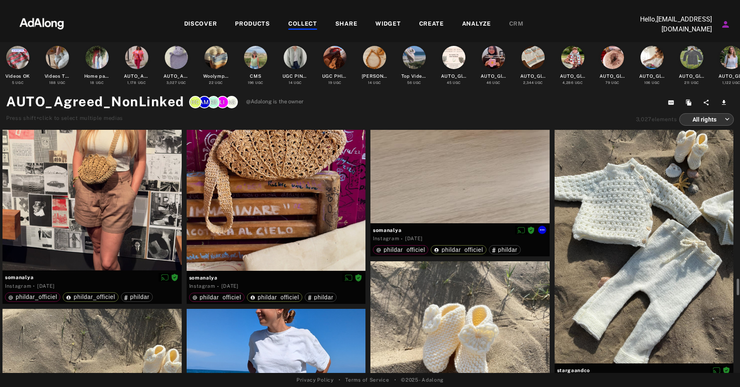
scroll to position [2869, 0]
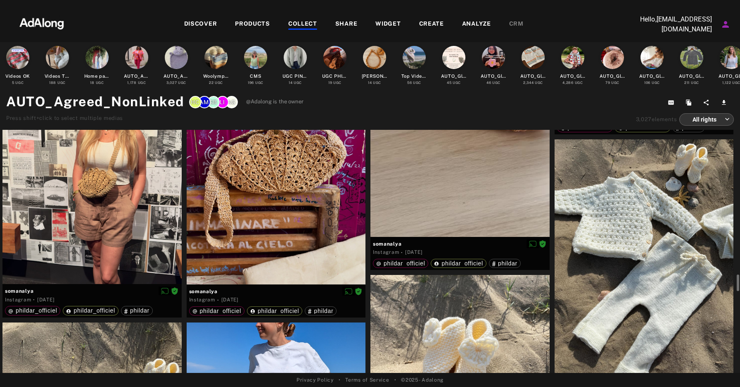
click at [654, 230] on div at bounding box center [644, 257] width 179 height 237
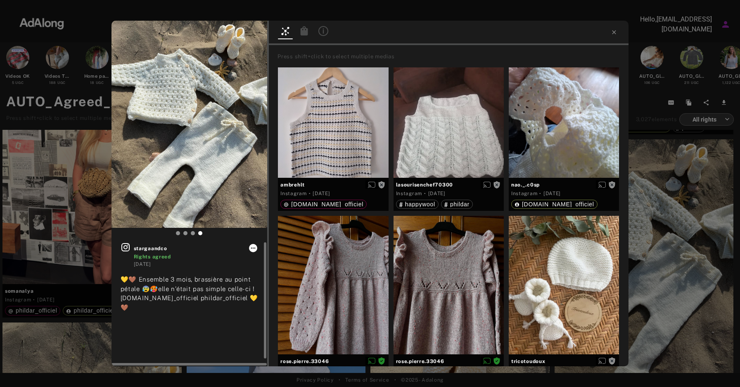
click at [252, 249] on icon at bounding box center [253, 247] width 7 height 7
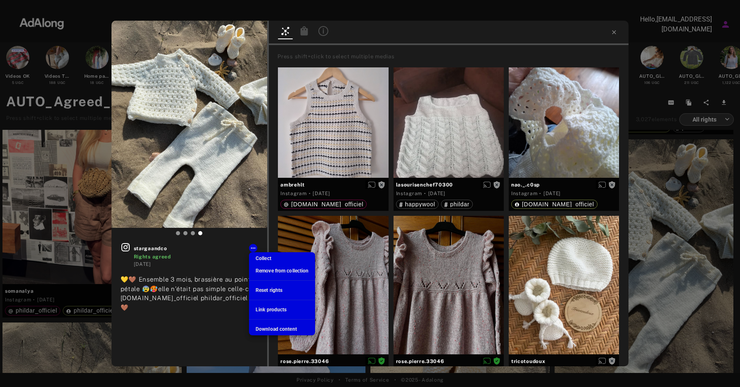
click at [284, 329] on span "Download content" at bounding box center [276, 329] width 41 height 6
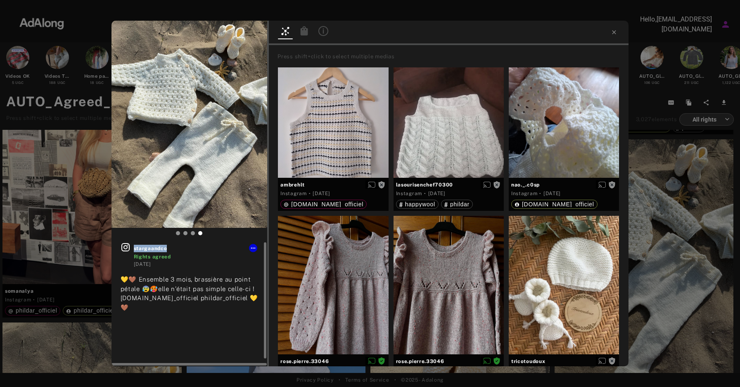
drag, startPoint x: 176, startPoint y: 249, endPoint x: 135, endPoint y: 249, distance: 41.7
click at [135, 249] on span "stargaandco" at bounding box center [196, 247] width 125 height 7
copy span "stargaandco"
click at [614, 32] on icon at bounding box center [614, 32] width 4 height 4
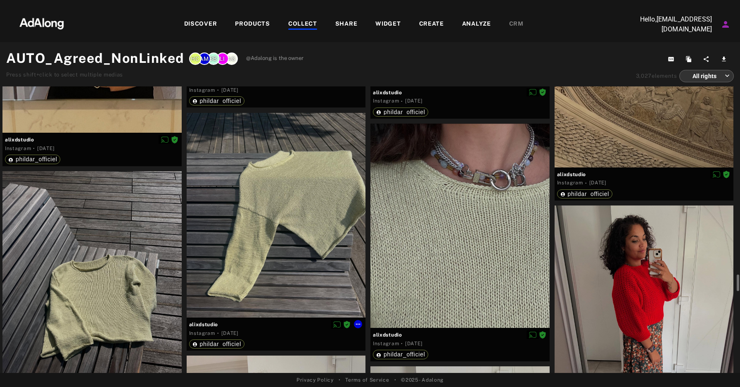
scroll to position [3774, 0]
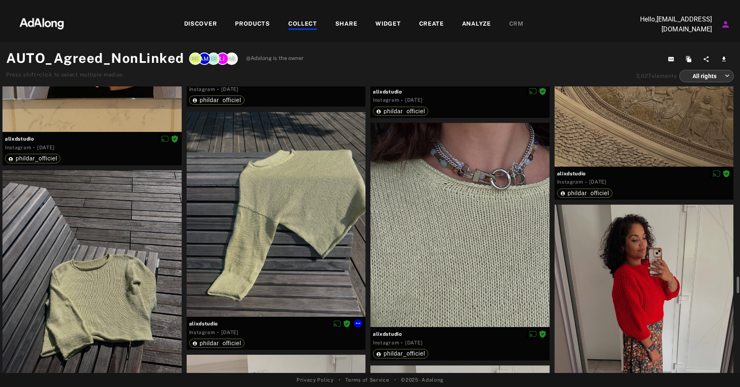
click at [322, 228] on div at bounding box center [276, 214] width 179 height 205
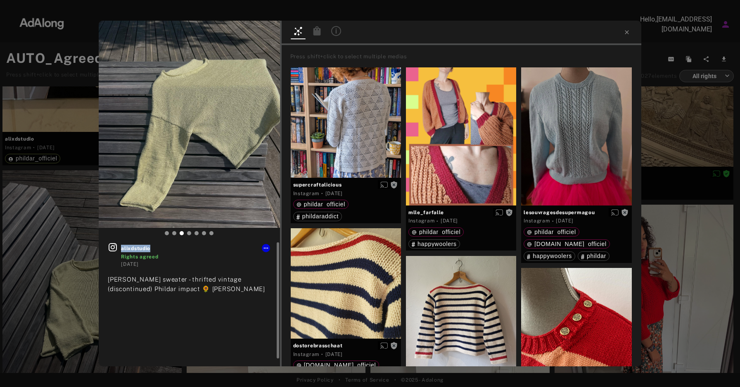
drag, startPoint x: 157, startPoint y: 250, endPoint x: 122, endPoint y: 250, distance: 35.1
click at [122, 250] on span "alixdstudio" at bounding box center [196, 247] width 150 height 7
copy span "alixdstudio"
click at [267, 248] on icon at bounding box center [266, 247] width 7 height 7
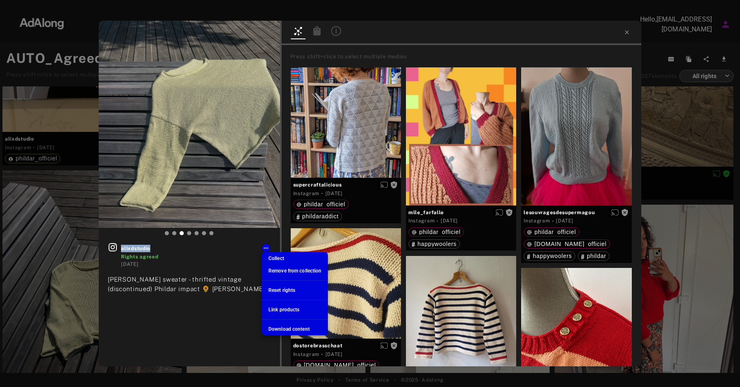
click at [292, 331] on span "Download content" at bounding box center [288, 329] width 41 height 6
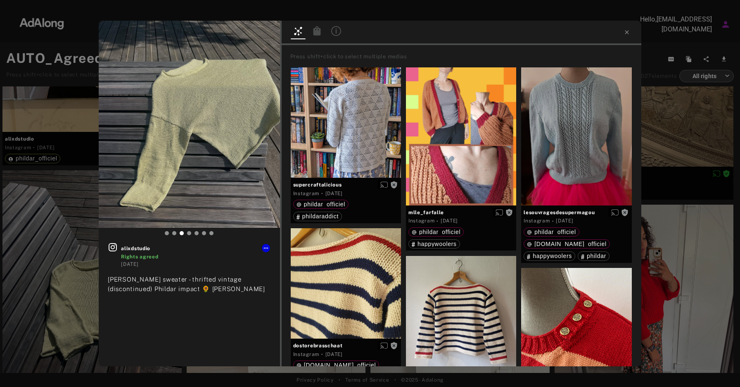
click at [710, 145] on div "alixdstudio Rights agreed 2 weeks ago Sadie sweater - thrifted vintage (discont…" at bounding box center [370, 193] width 740 height 387
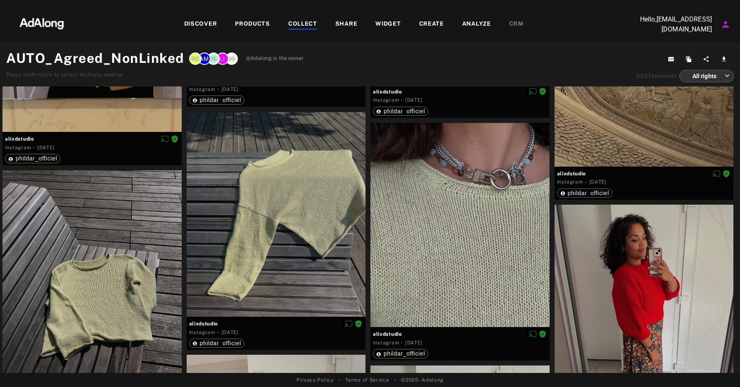
click at [593, 49] on div "AUTO_Agreed_NonLinked AG LI SB AM HC @Adalong is the owner Press shift+click to…" at bounding box center [370, 65] width 728 height 34
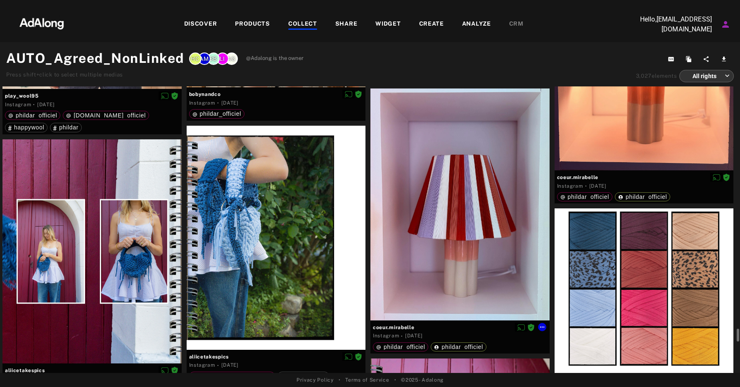
scroll to position [5922, 0]
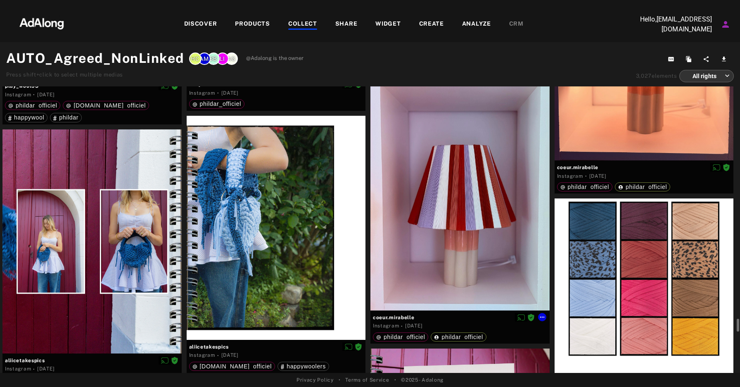
click at [463, 226] on div at bounding box center [459, 194] width 179 height 232
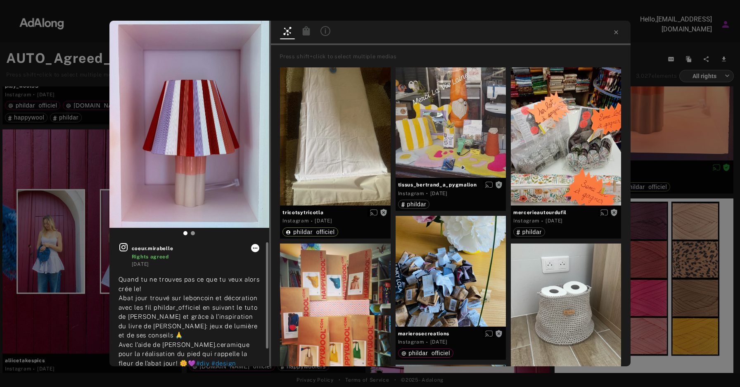
click at [257, 249] on icon at bounding box center [255, 247] width 7 height 7
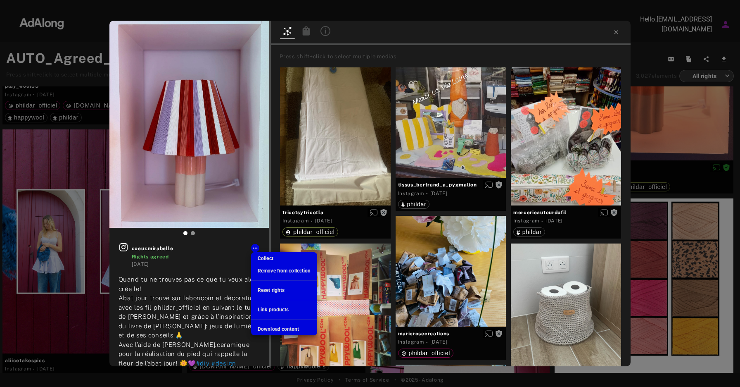
click at [188, 253] on div at bounding box center [370, 193] width 740 height 387
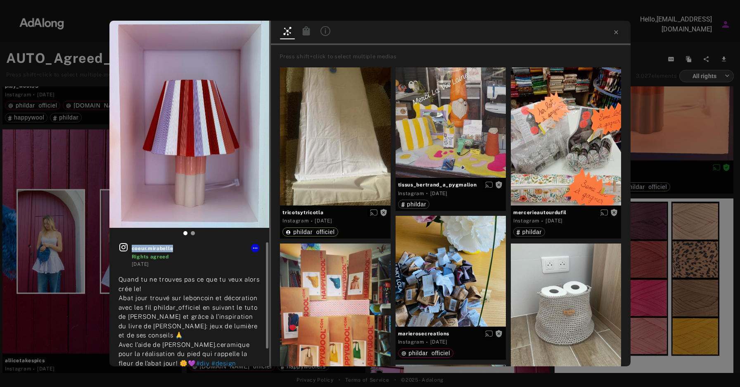
drag, startPoint x: 178, startPoint y: 252, endPoint x: 133, endPoint y: 250, distance: 45.9
click at [133, 250] on span "coeur.mirabelle" at bounding box center [196, 247] width 128 height 7
copy span "coeur.mirabelle"
click at [254, 247] on icon at bounding box center [255, 247] width 7 height 7
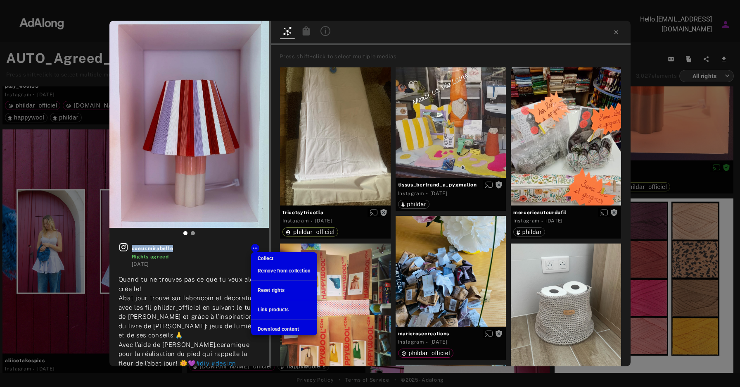
click at [271, 328] on span "Download content" at bounding box center [278, 329] width 41 height 6
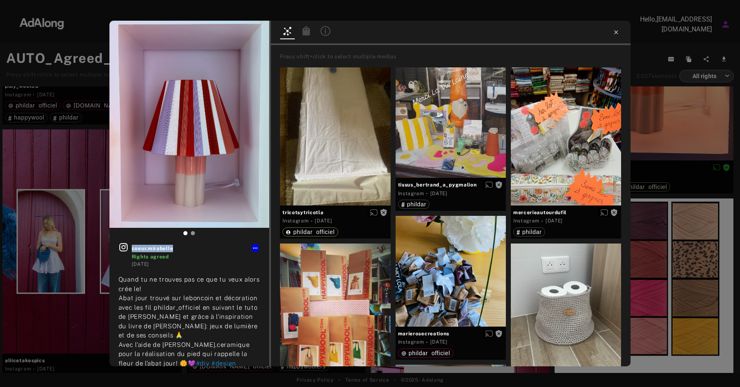
click at [617, 33] on icon at bounding box center [616, 32] width 7 height 7
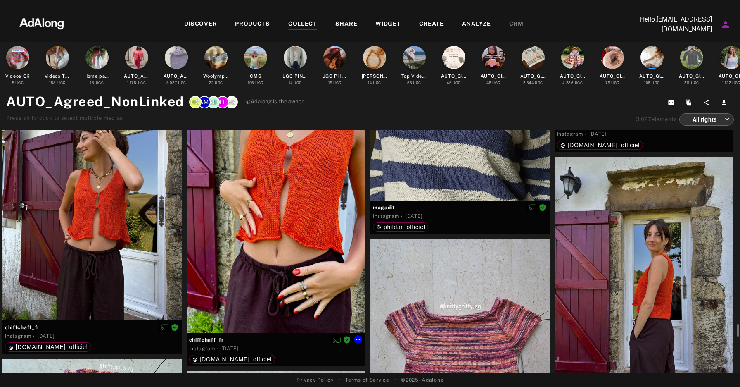
scroll to position [7018, 0]
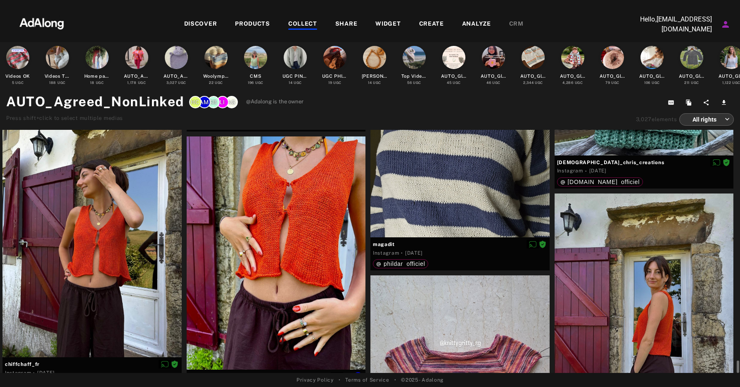
click at [279, 212] on div at bounding box center [276, 252] width 179 height 233
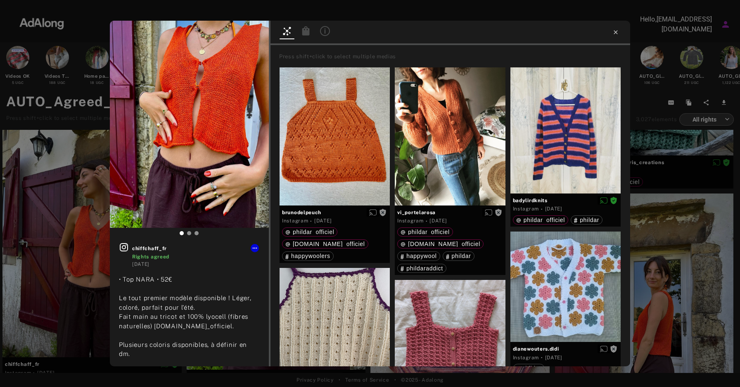
click at [616, 33] on icon at bounding box center [615, 32] width 7 height 7
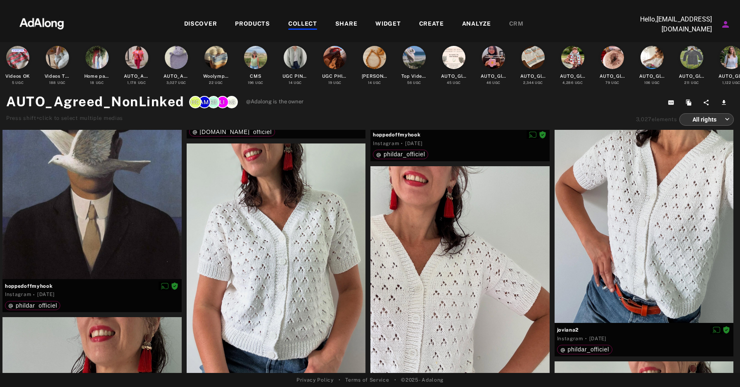
scroll to position [8716, 0]
